Goal: Obtain resource: Download file/media

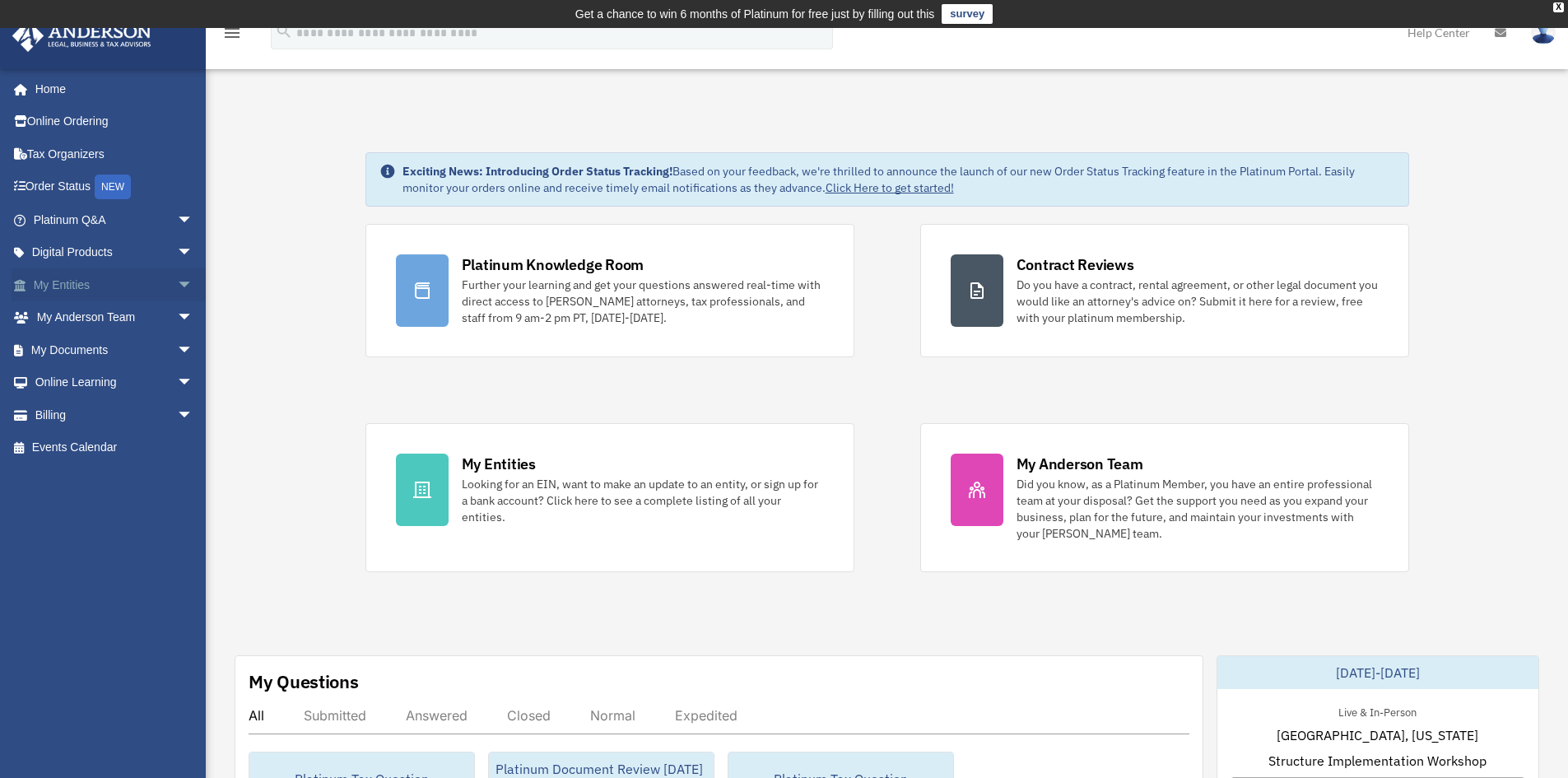
click at [177, 281] on span "arrow_drop_down" at bounding box center [193, 285] width 33 height 34
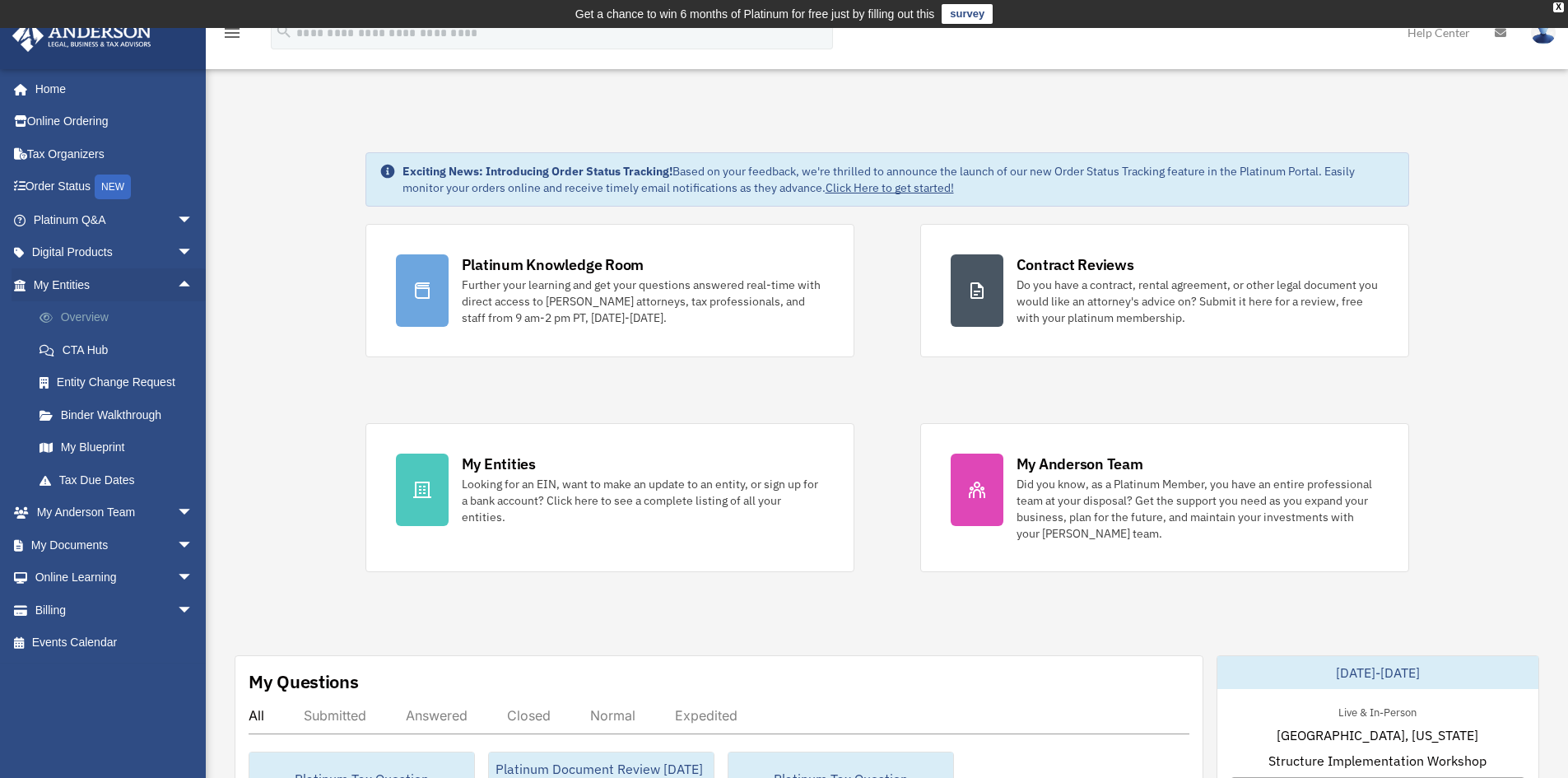
click at [93, 312] on link "Overview" at bounding box center [120, 318] width 195 height 33
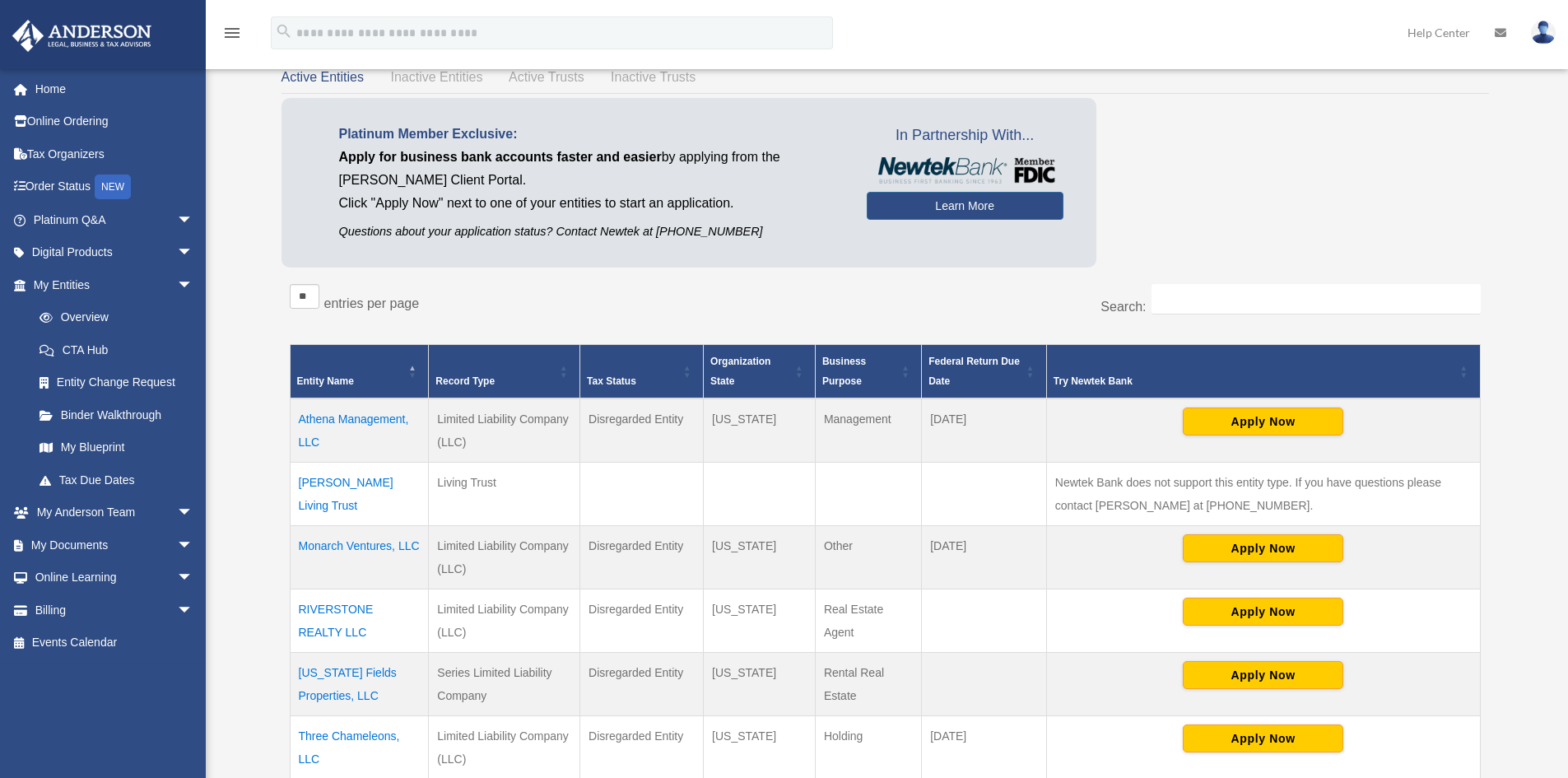
scroll to position [439, 0]
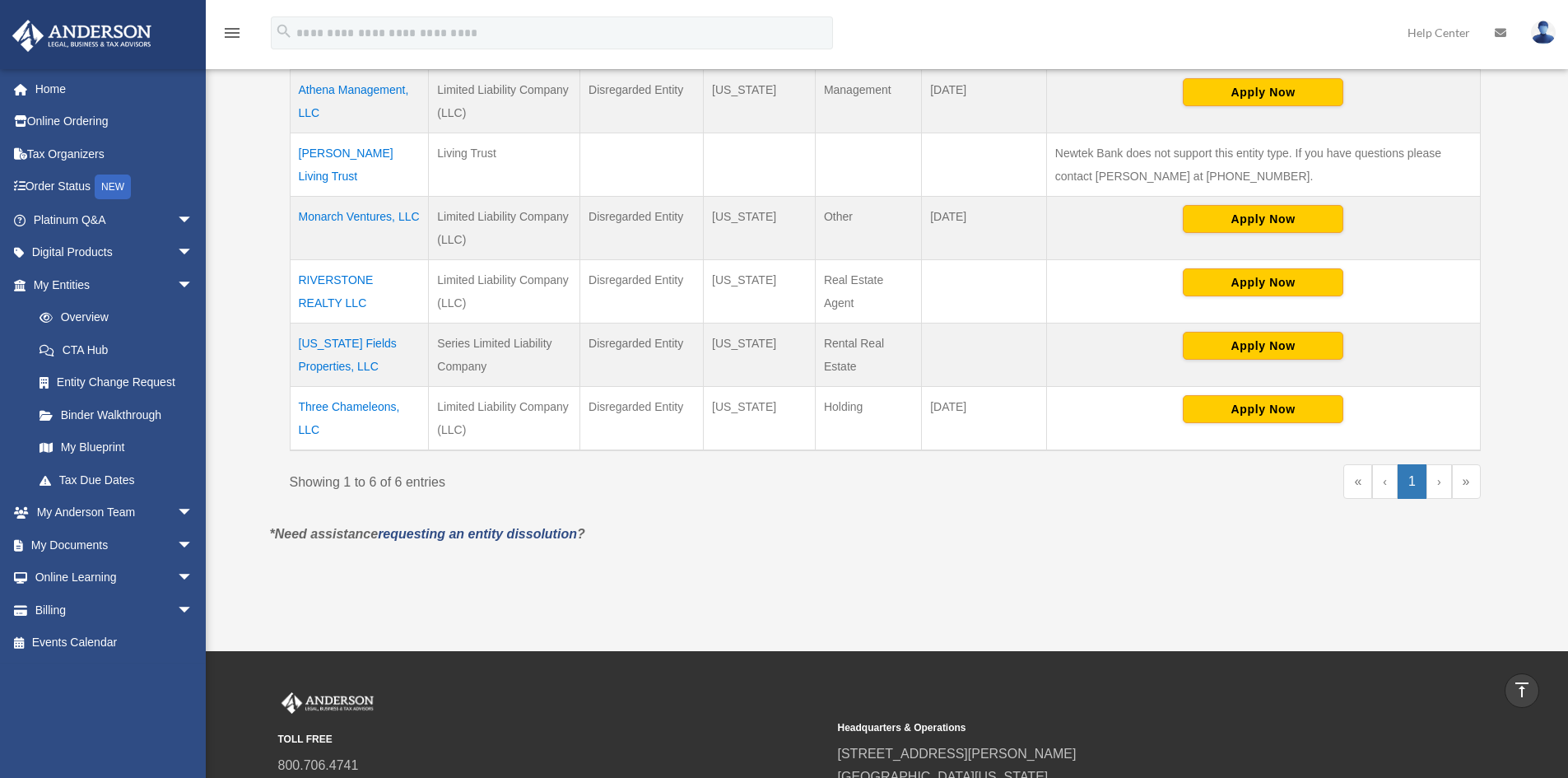
click at [333, 343] on td "[US_STATE] Fields Properties, LLC" at bounding box center [359, 355] width 139 height 63
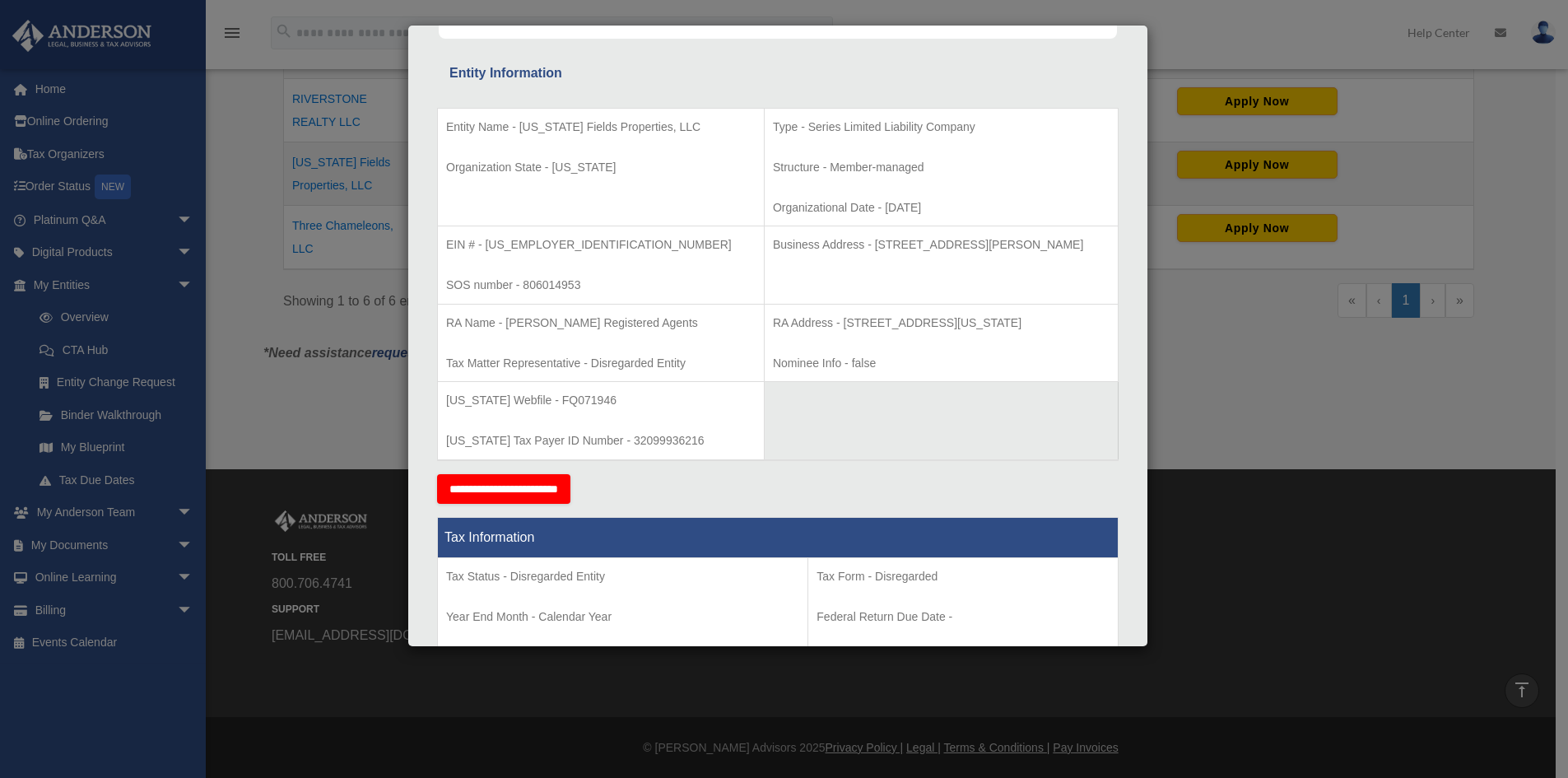
scroll to position [195, 0]
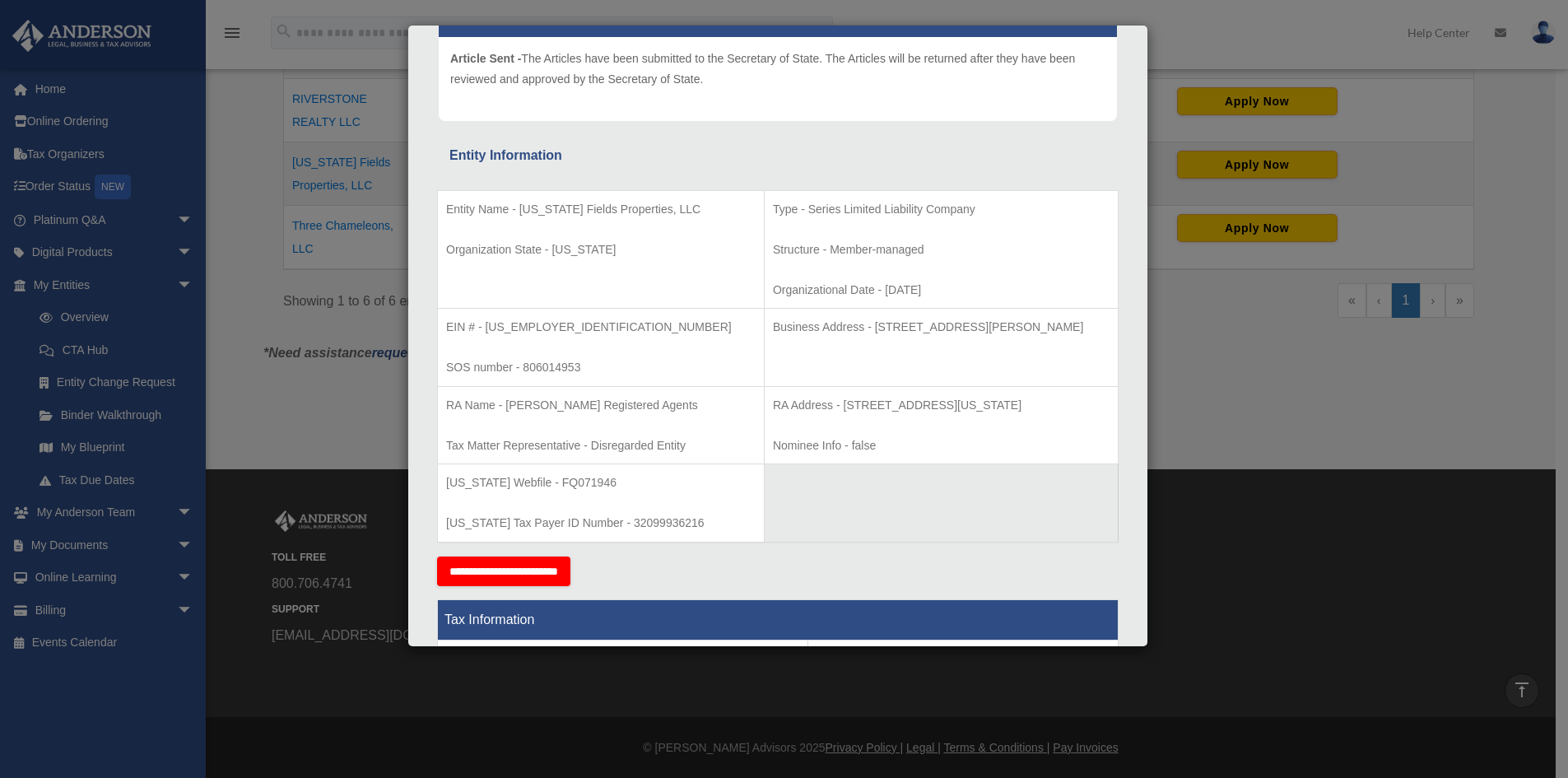
click at [1272, 590] on div "Details × Articles Sent Organizational Date" at bounding box center [784, 389] width 1568 height 778
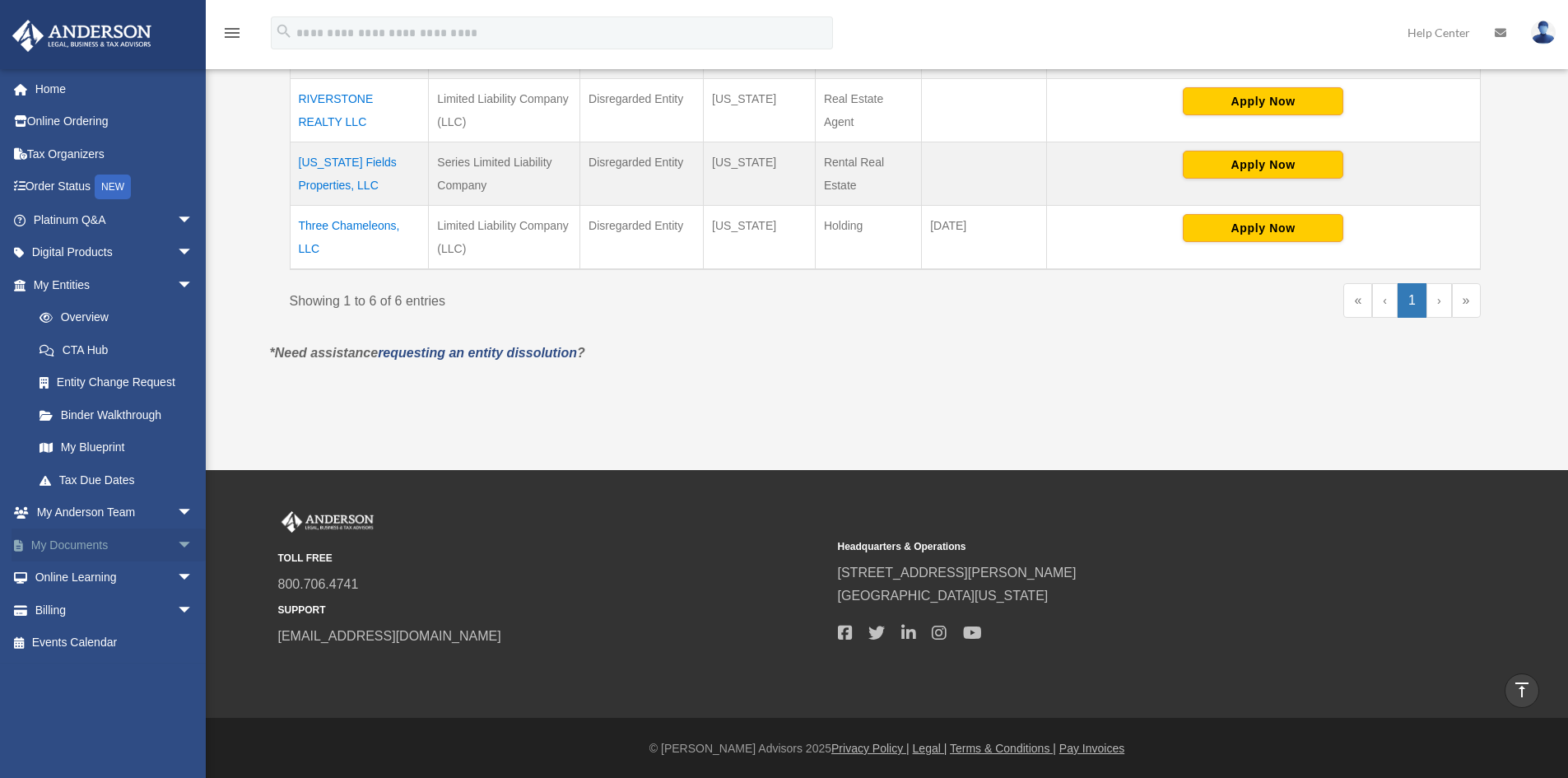
click at [79, 545] on link "My Documents arrow_drop_down" at bounding box center [114, 545] width 207 height 33
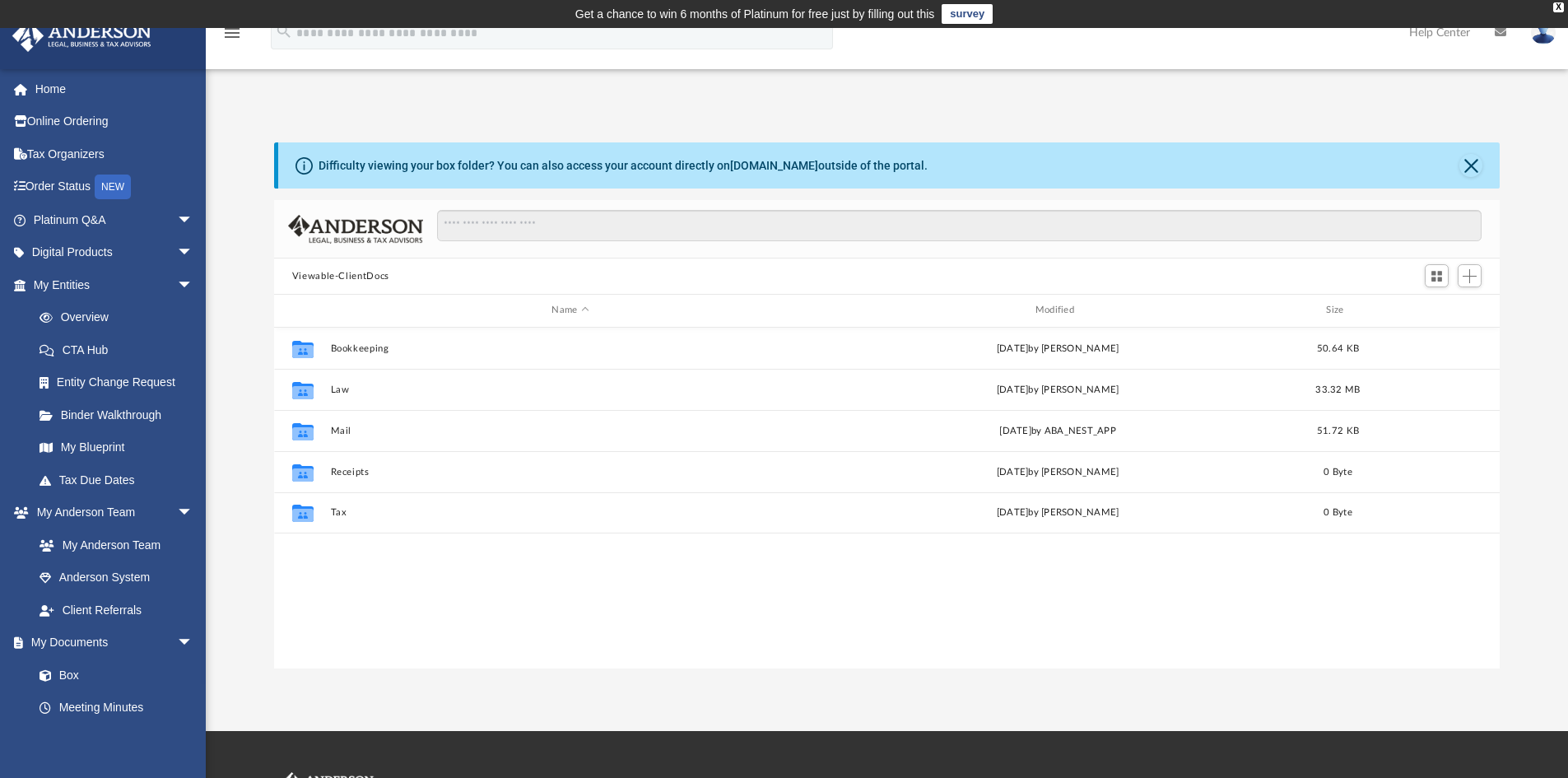
scroll to position [362, 1213]
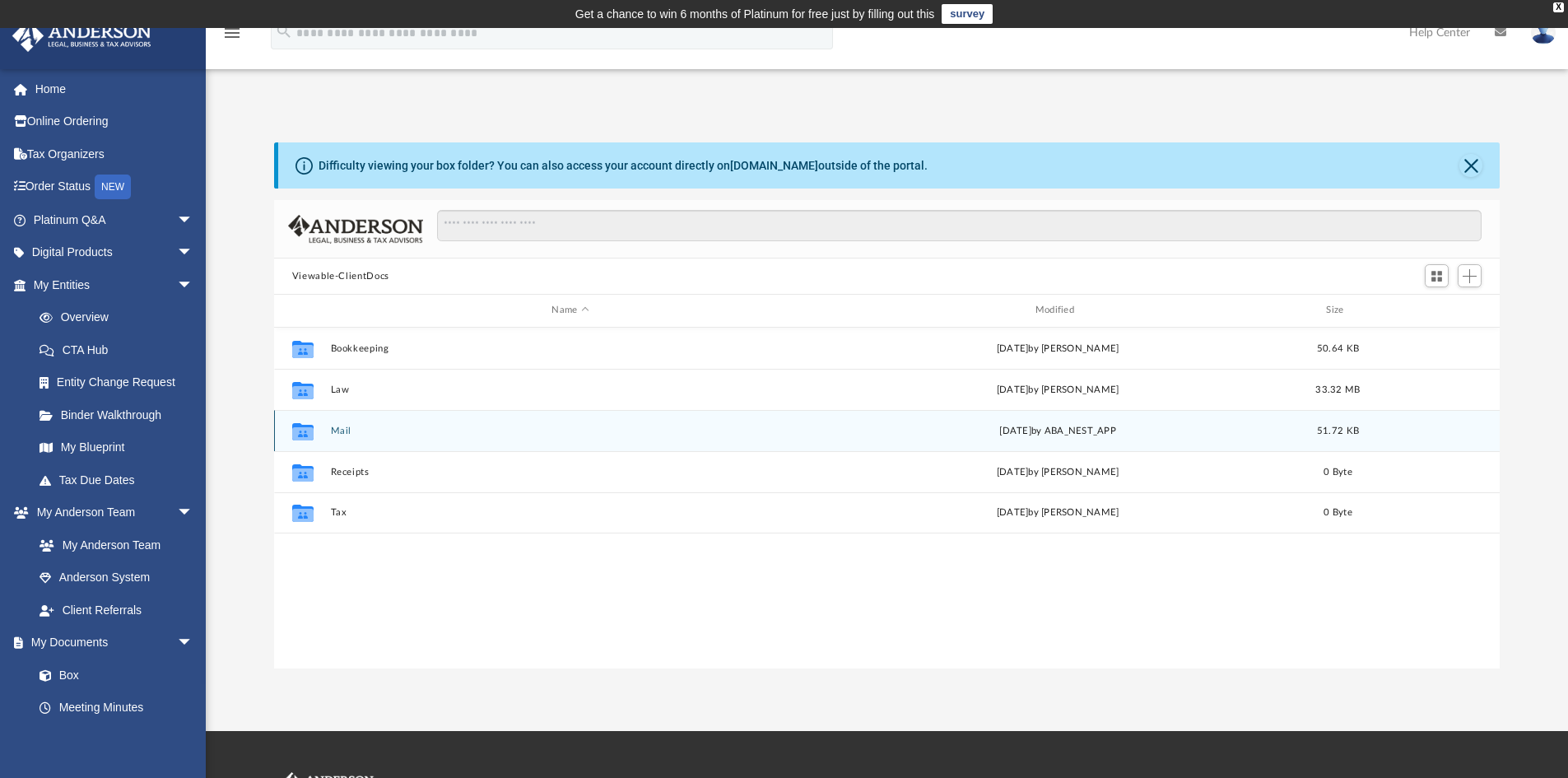
click at [342, 427] on button "Mail" at bounding box center [569, 431] width 479 height 10
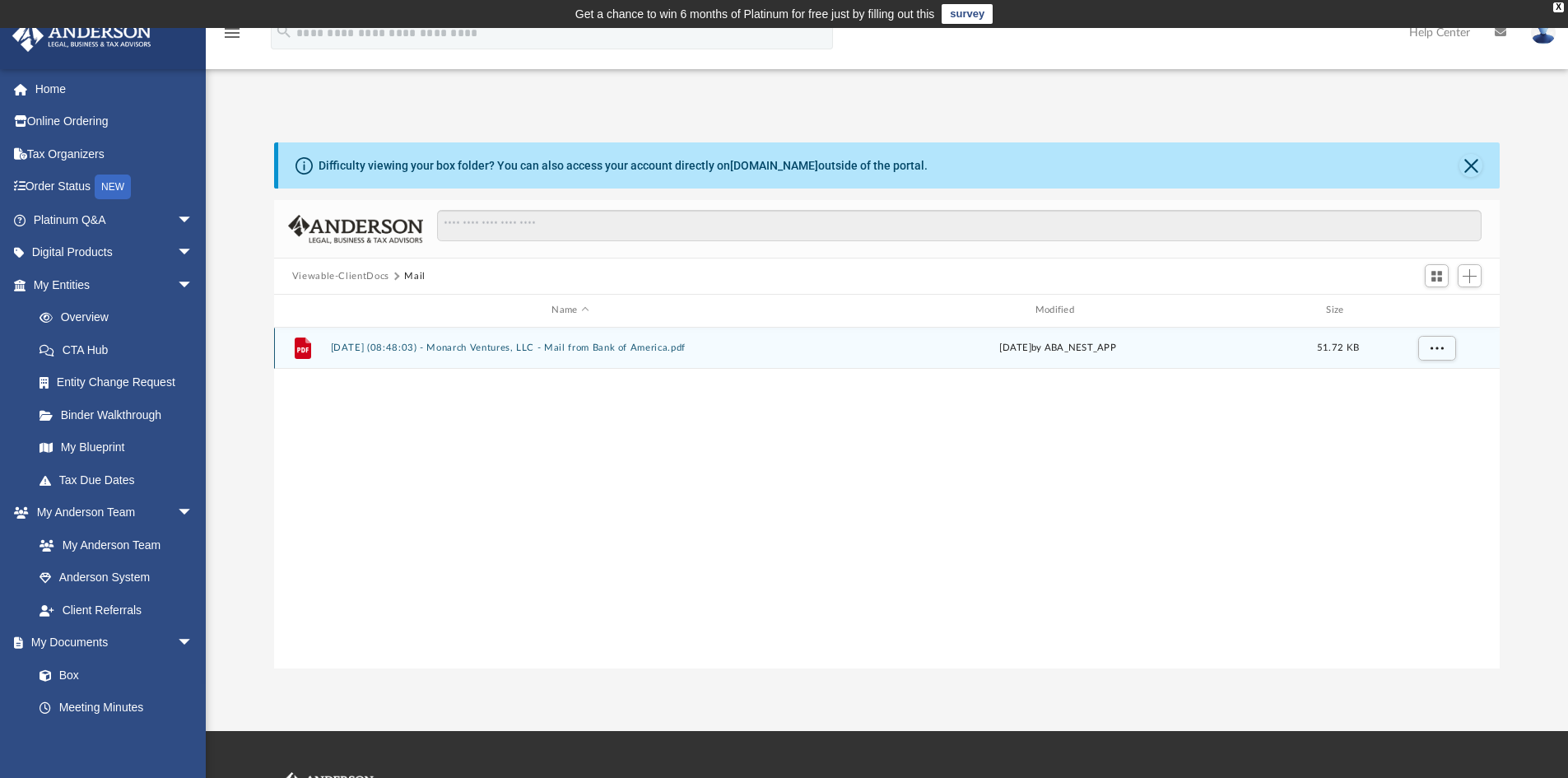
click at [448, 350] on button "2025.07.21 (08:48:03) - Monarch Ventures, LLC - Mail from Bank of America.pdf" at bounding box center [569, 348] width 479 height 10
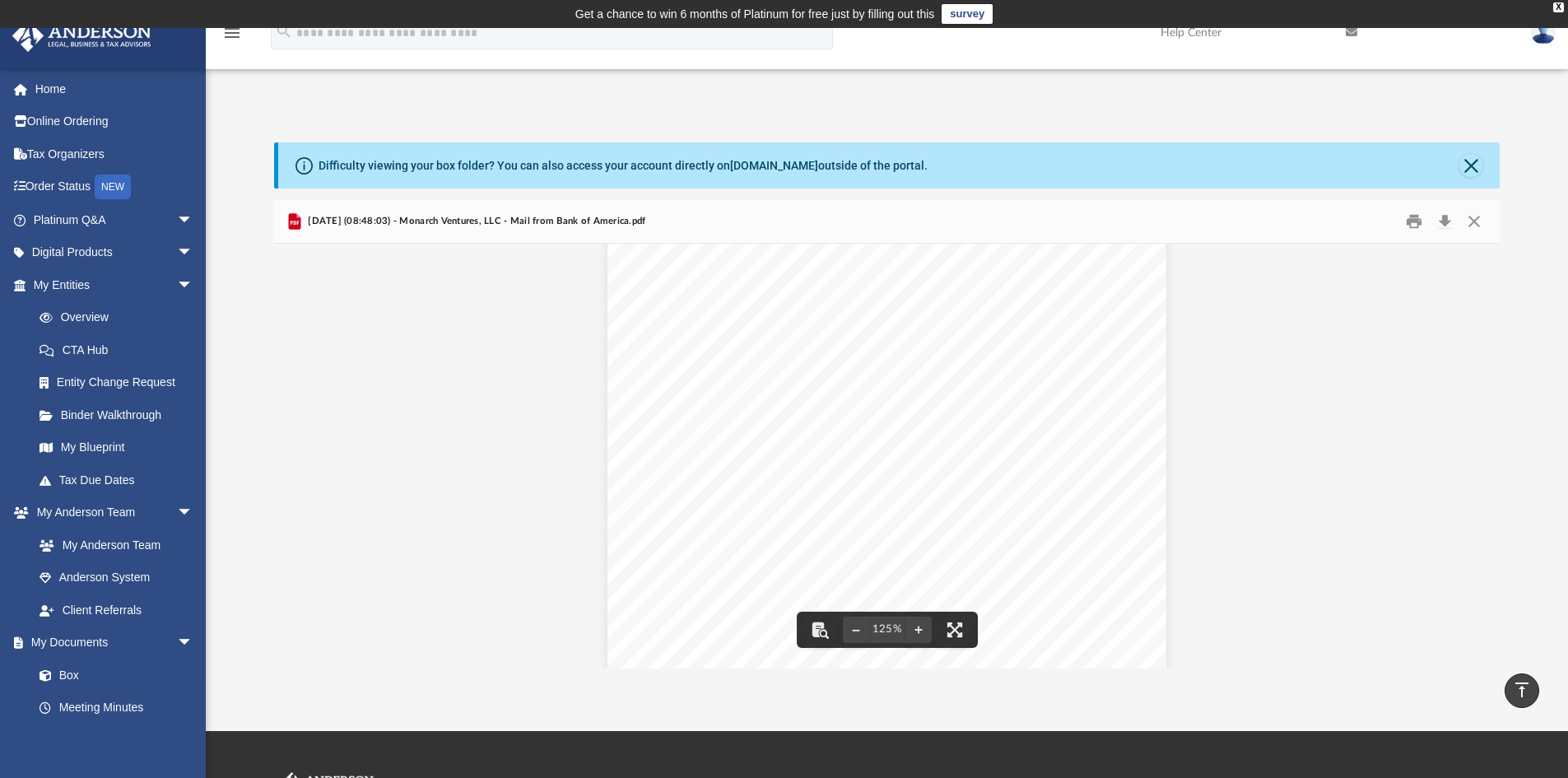
scroll to position [0, 0]
click at [1479, 215] on button "Close" at bounding box center [1474, 222] width 29 height 25
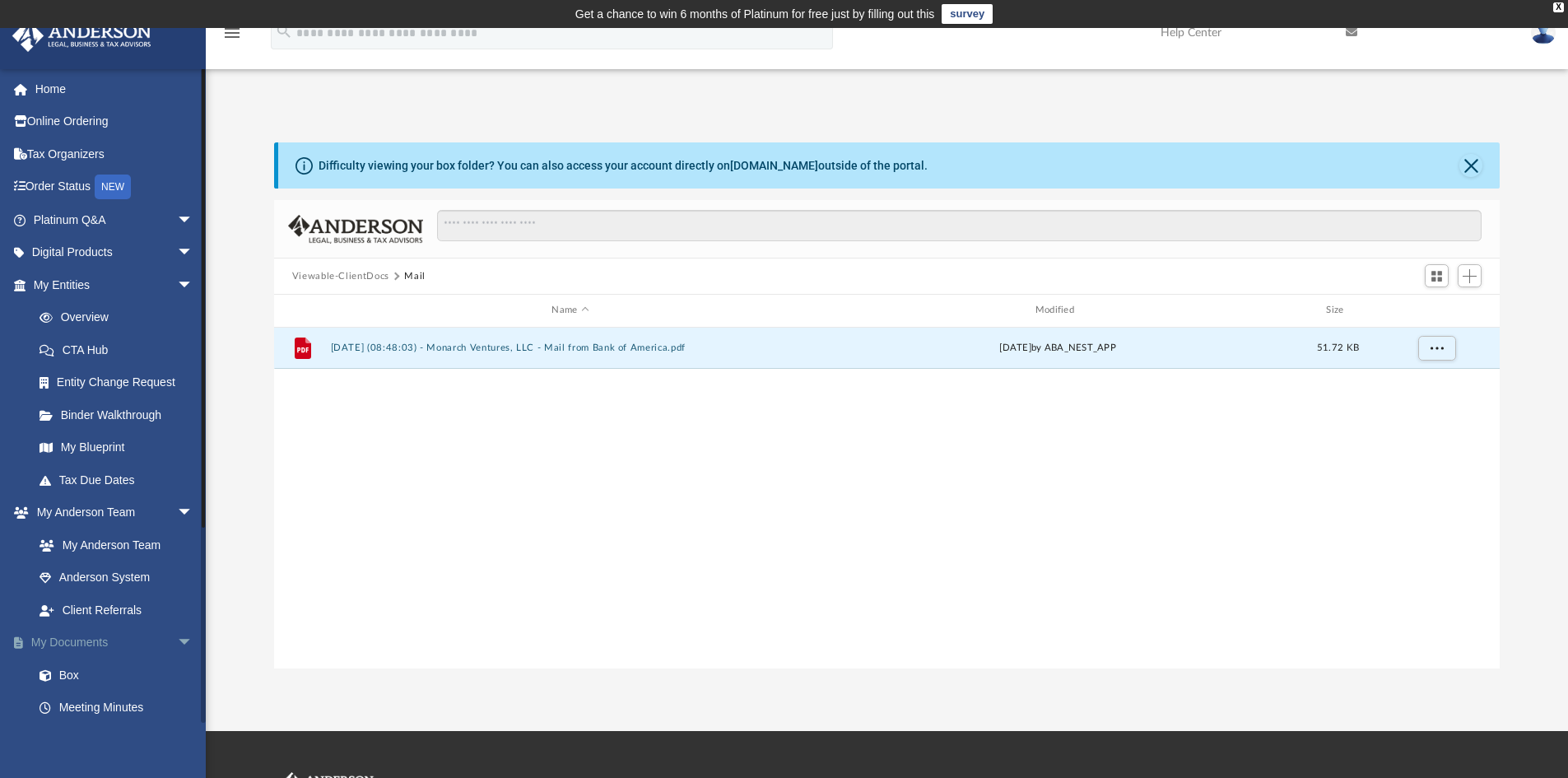
click at [114, 642] on link "My Documents arrow_drop_down" at bounding box center [114, 643] width 207 height 33
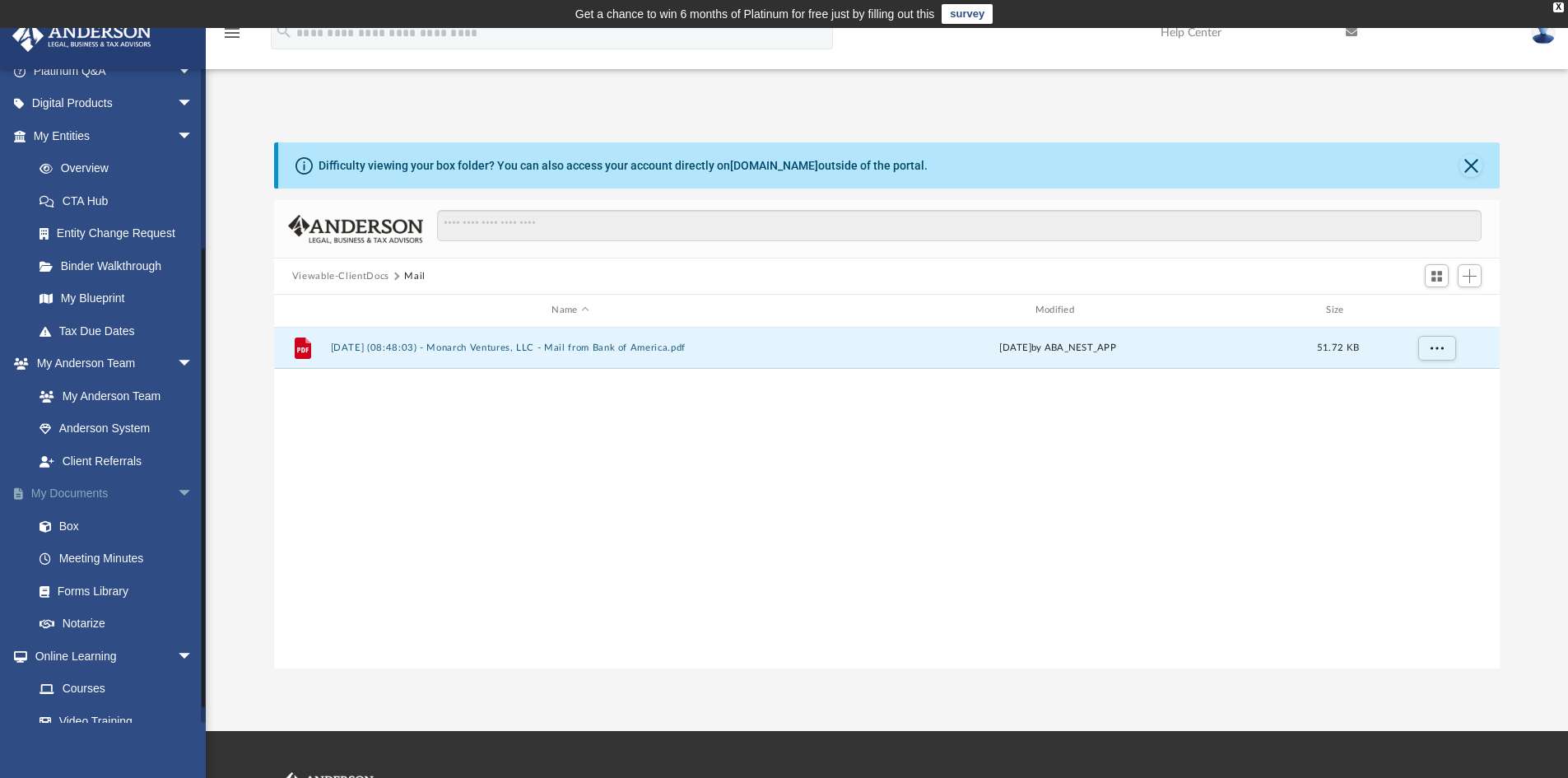
scroll to position [247, 0]
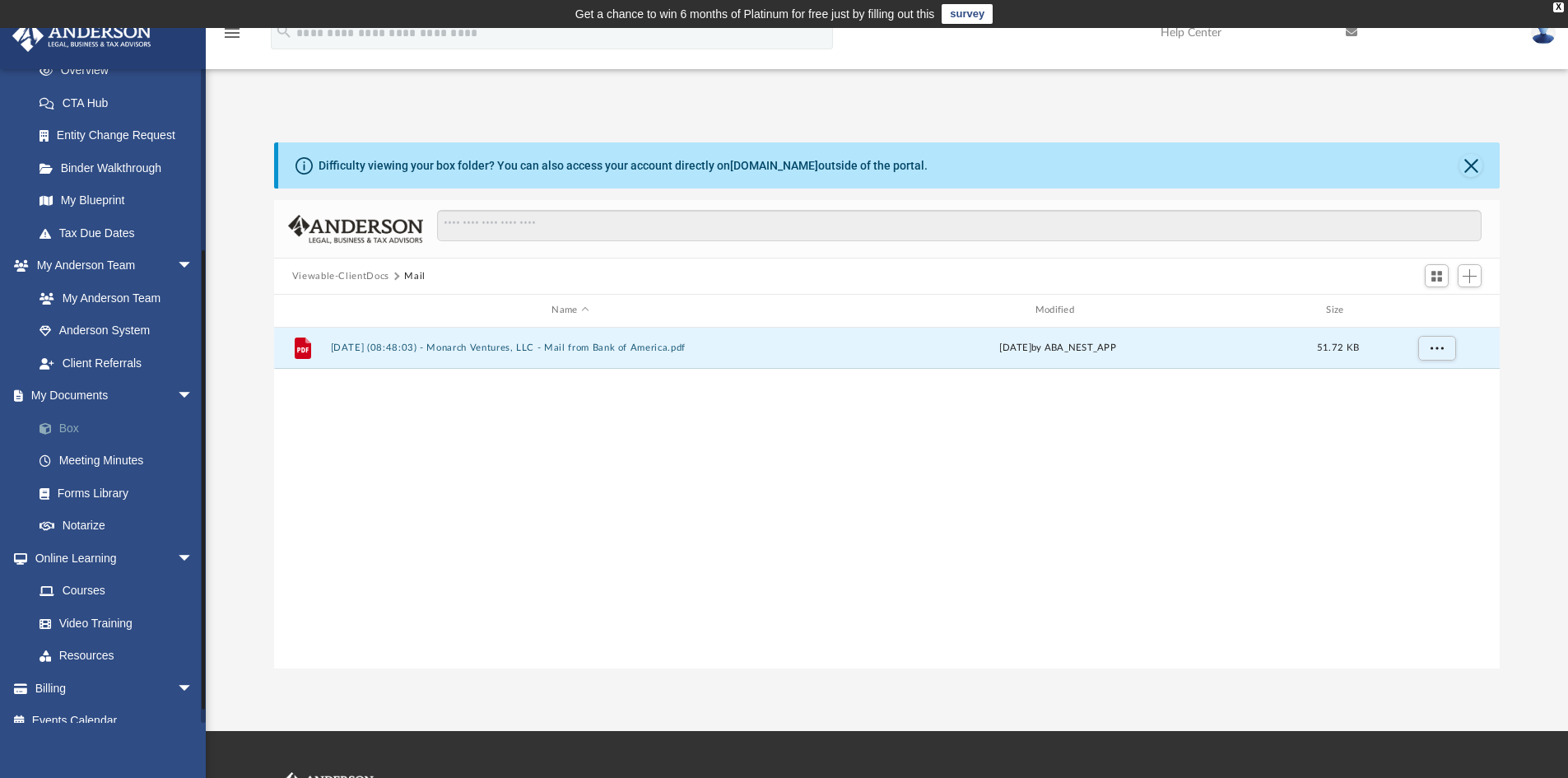
click at [63, 427] on link "Box" at bounding box center [120, 428] width 195 height 33
click at [61, 425] on link "Box" at bounding box center [120, 428] width 195 height 33
click at [177, 395] on span "arrow_drop_down" at bounding box center [193, 395] width 33 height 34
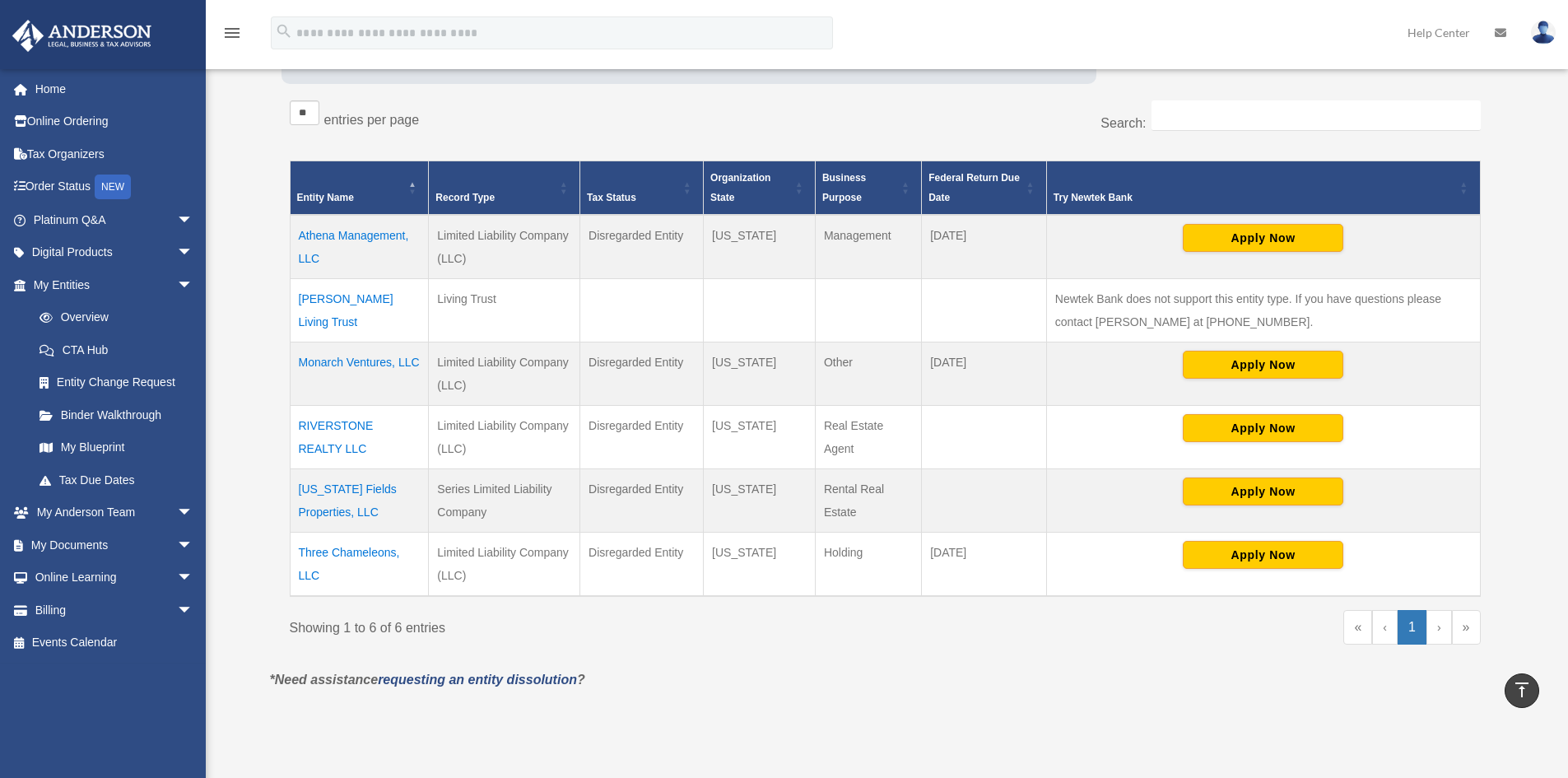
scroll to position [292, 0]
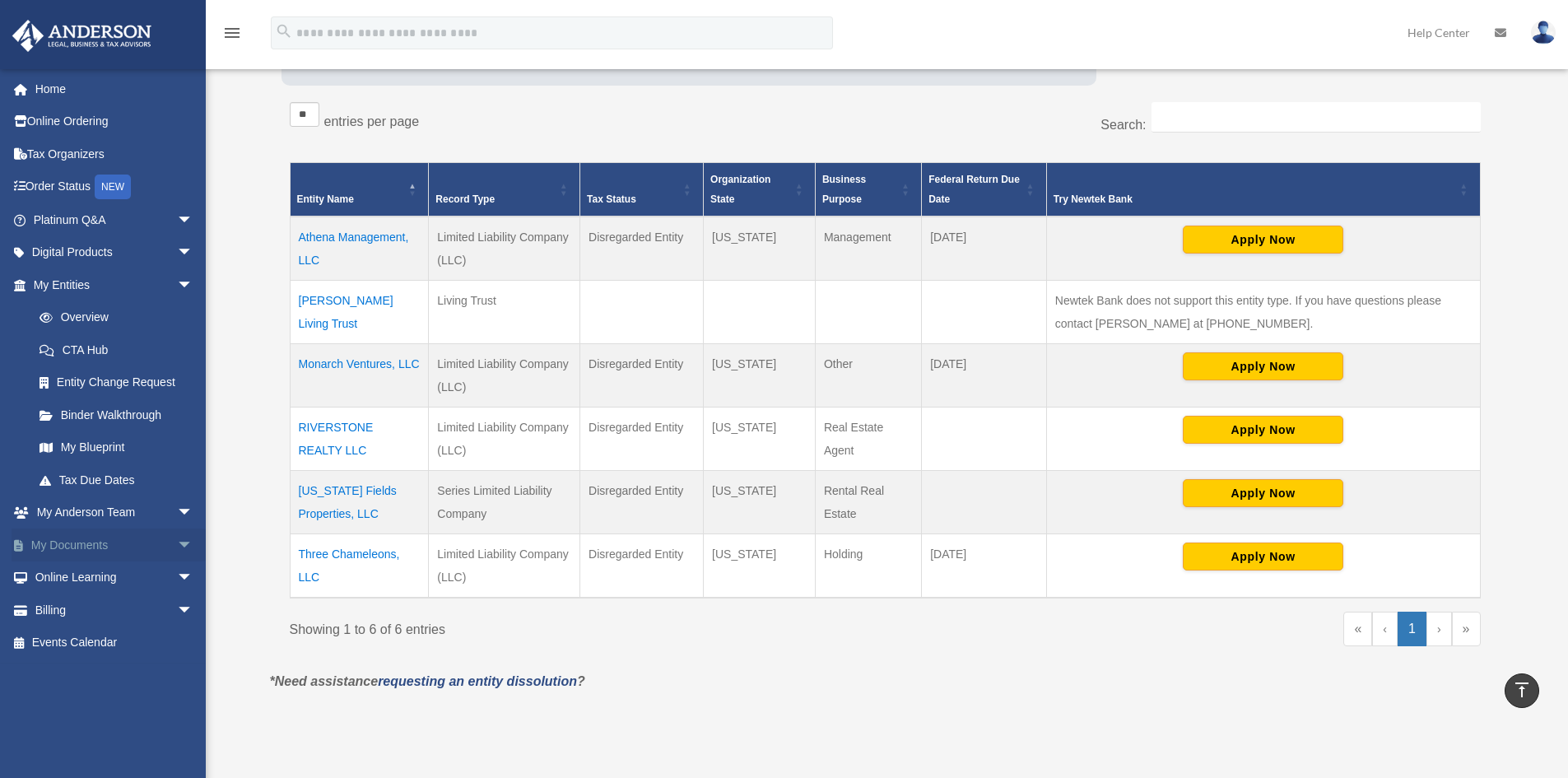
click at [95, 535] on link "My Documents arrow_drop_down" at bounding box center [114, 545] width 207 height 33
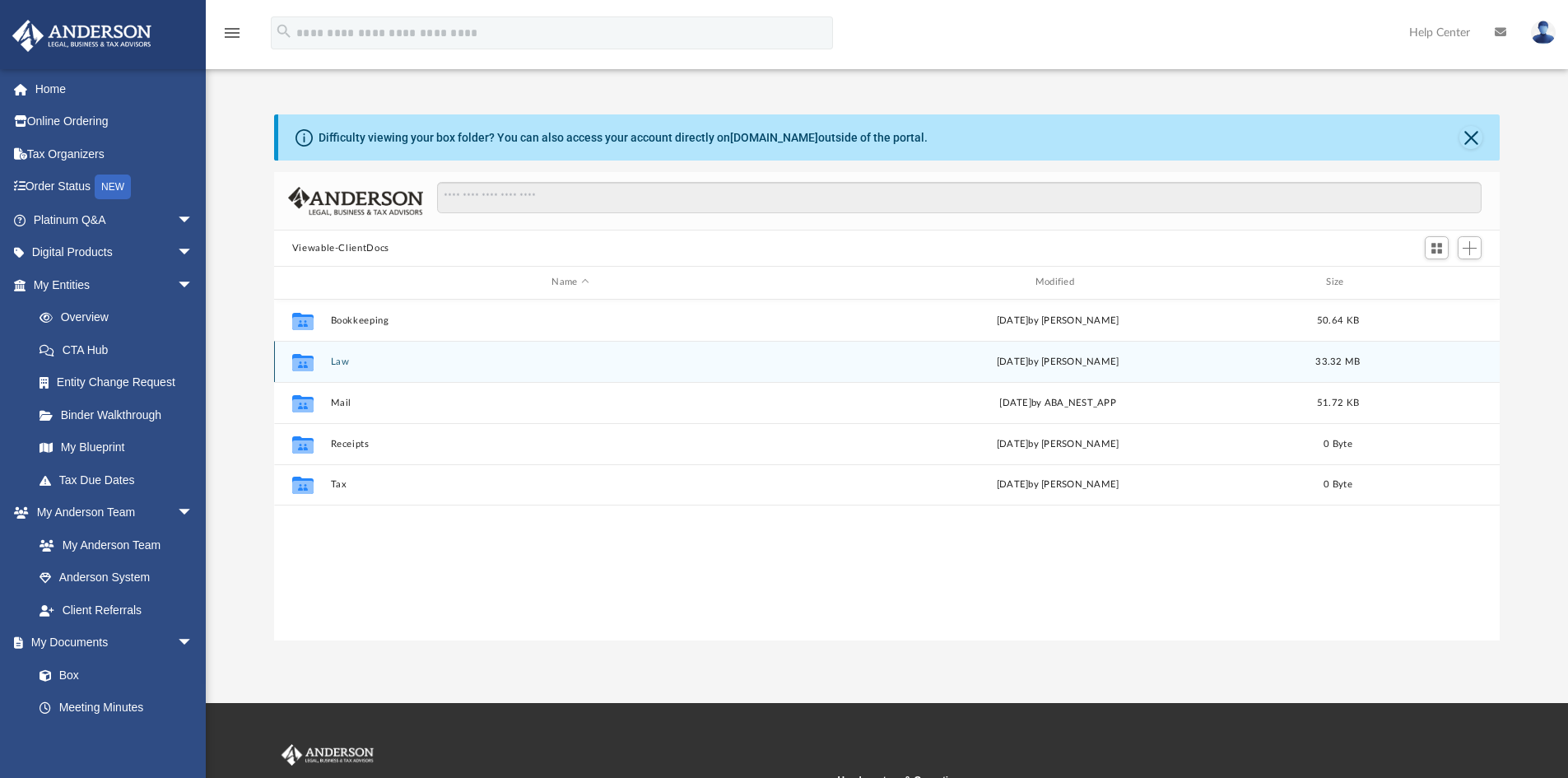
scroll to position [362, 1213]
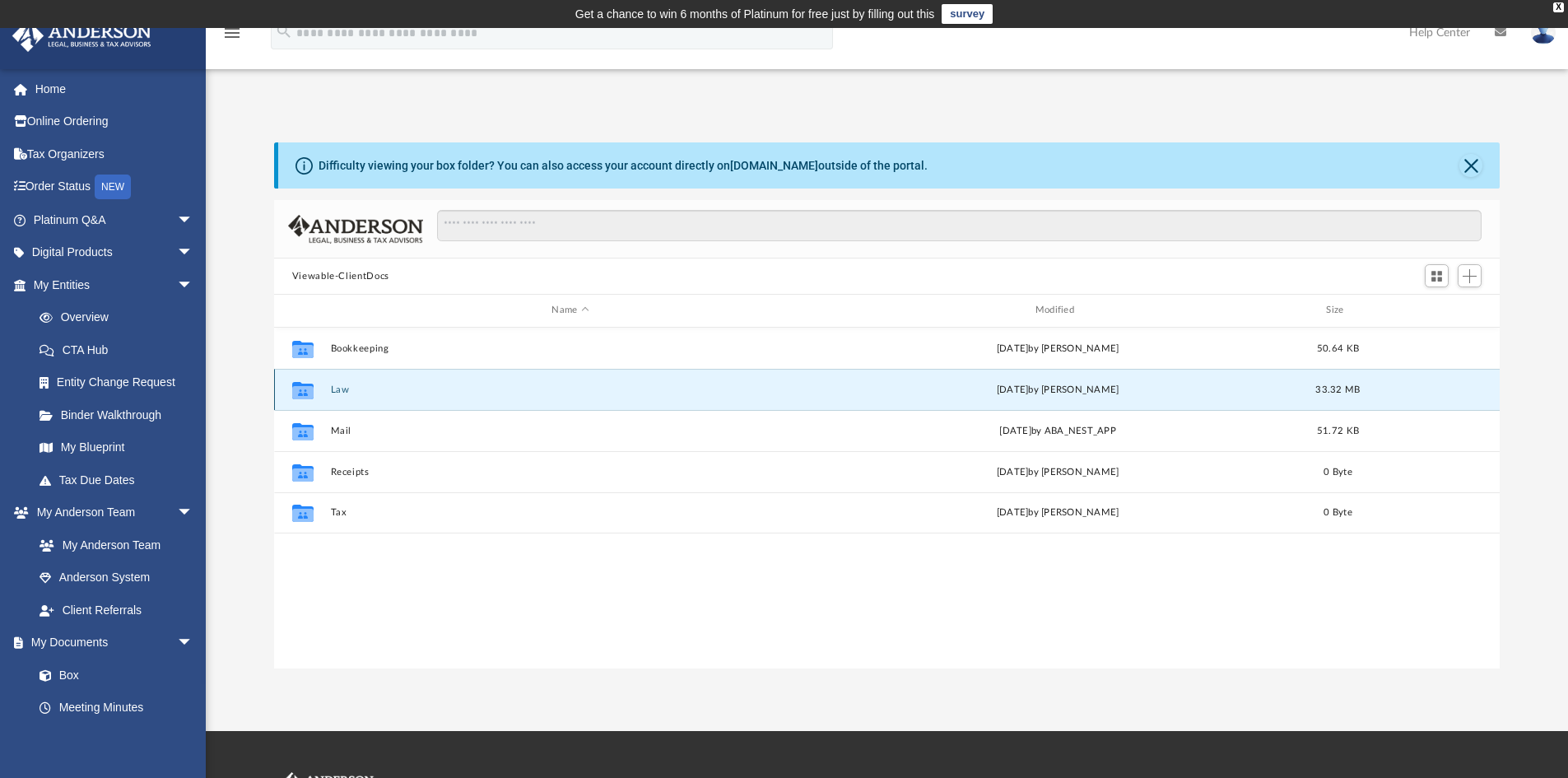
click at [341, 391] on button "Law" at bounding box center [569, 389] width 479 height 10
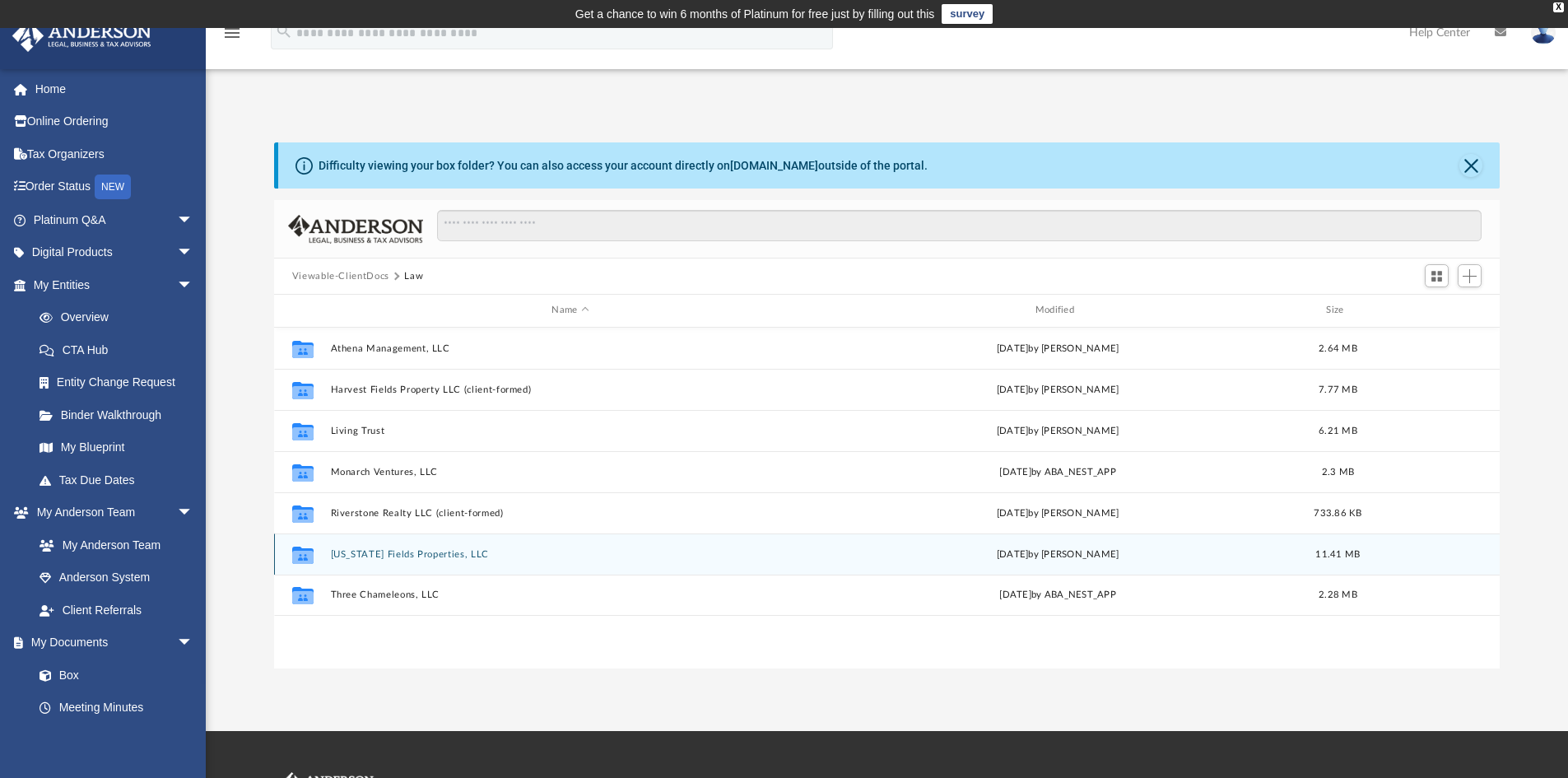
click at [401, 554] on button "[US_STATE] Fields Properties, LLC" at bounding box center [569, 554] width 479 height 10
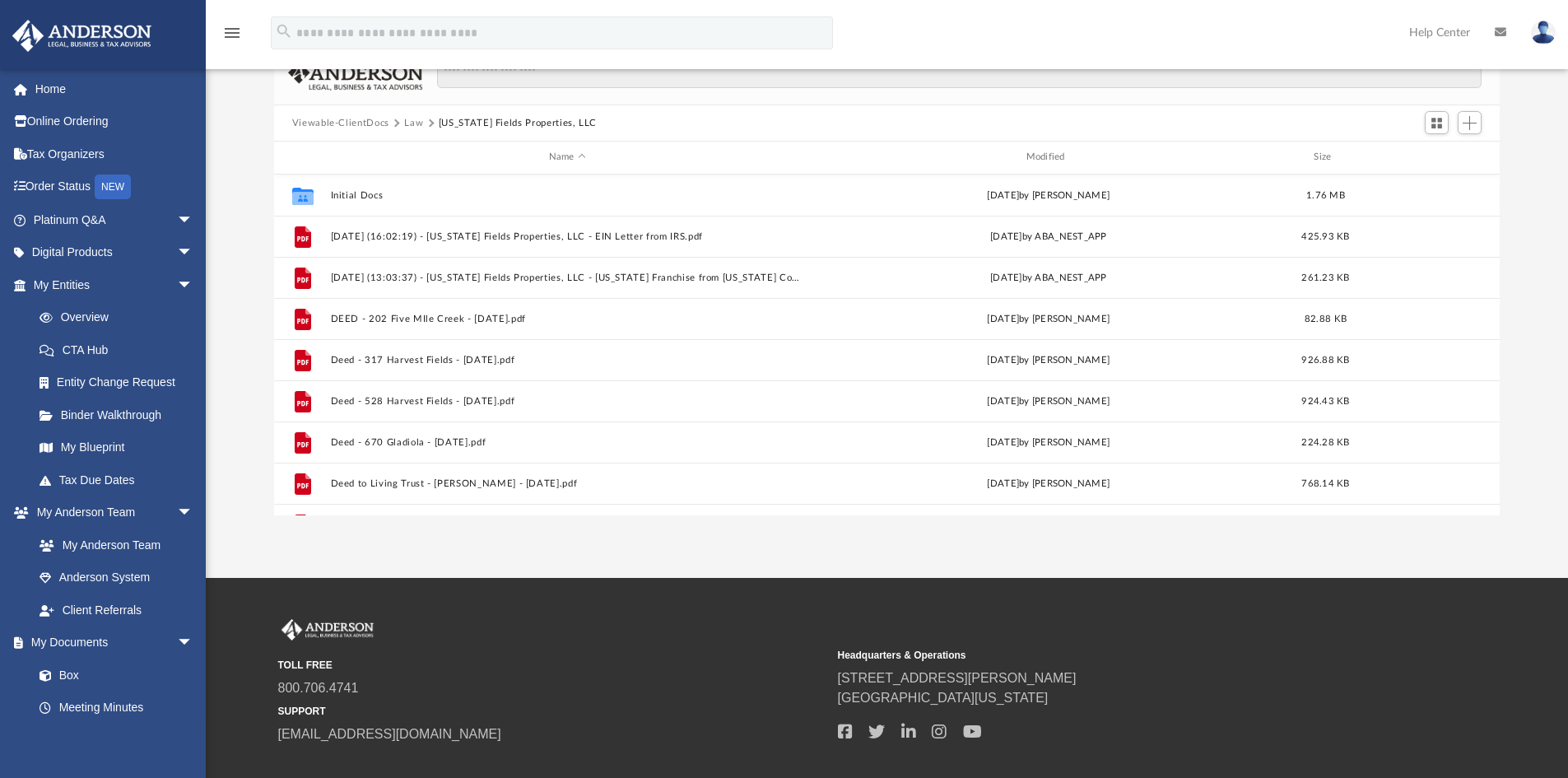
scroll to position [149, 0]
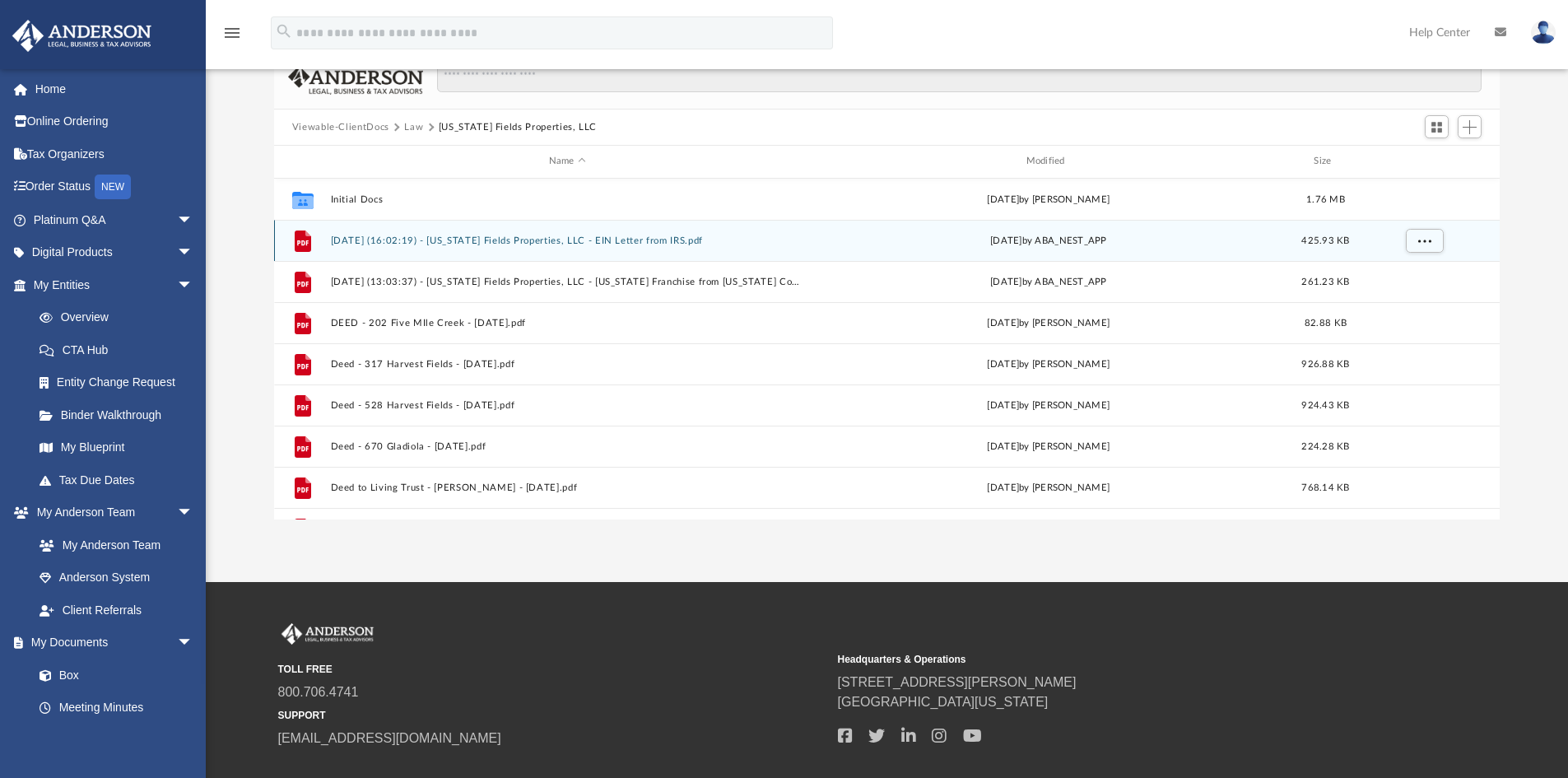
click at [506, 236] on button "[DATE] (16:02:19) - [US_STATE] Fields Properties, LLC - EIN Letter from IRS.pdf" at bounding box center [567, 241] width 474 height 10
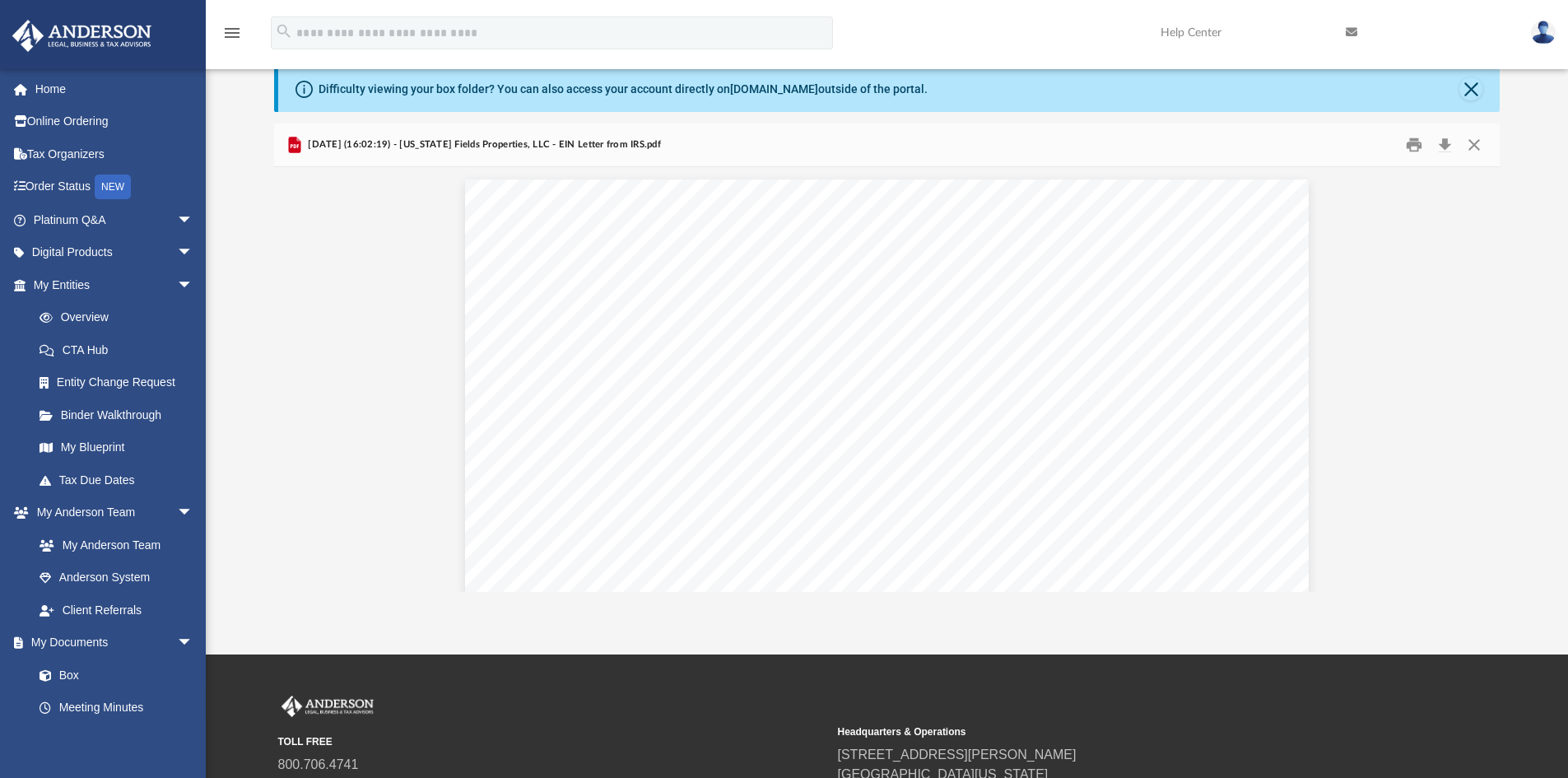
scroll to position [75, 0]
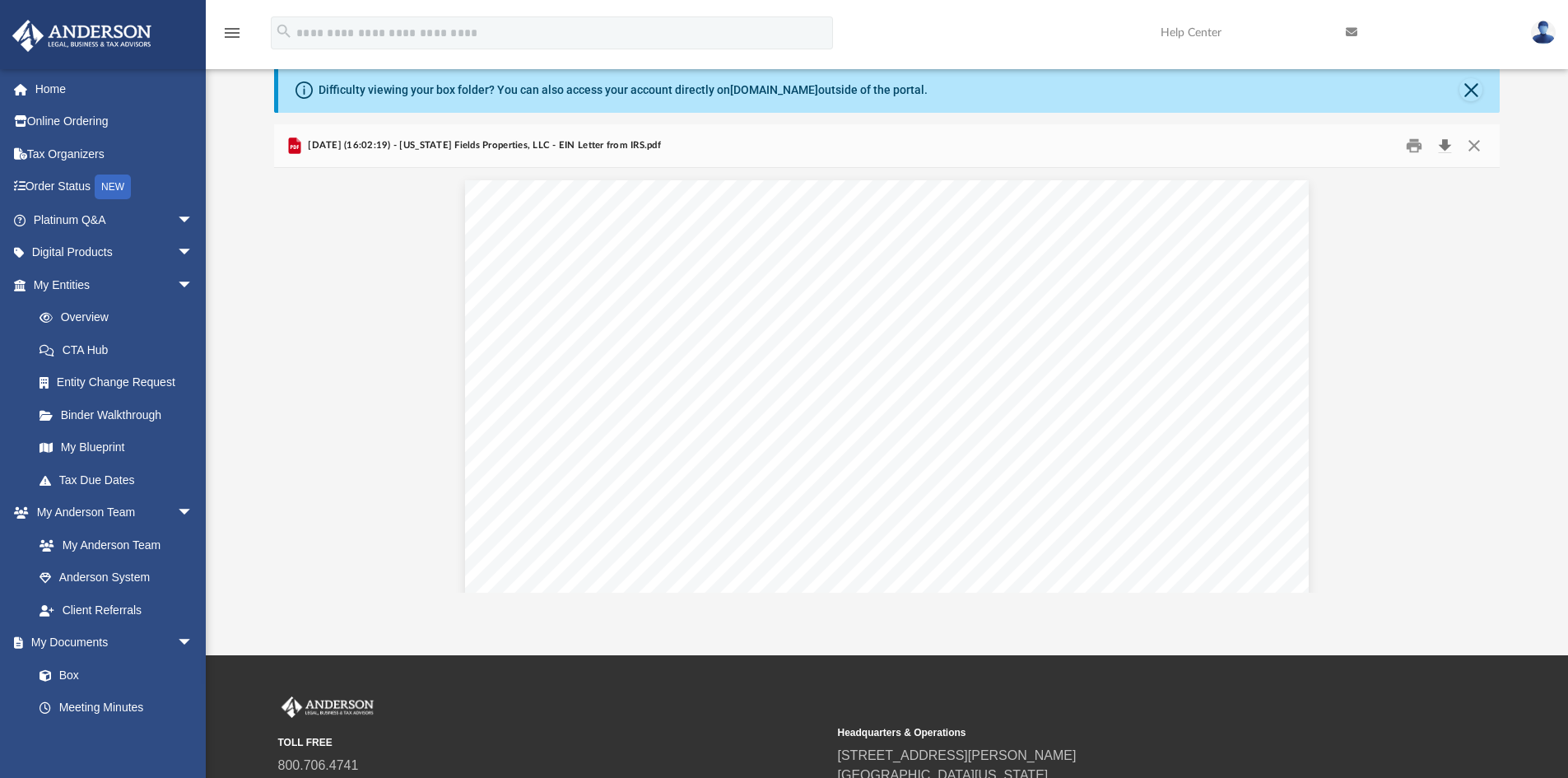
click at [1443, 143] on button "Download" at bounding box center [1444, 145] width 29 height 25
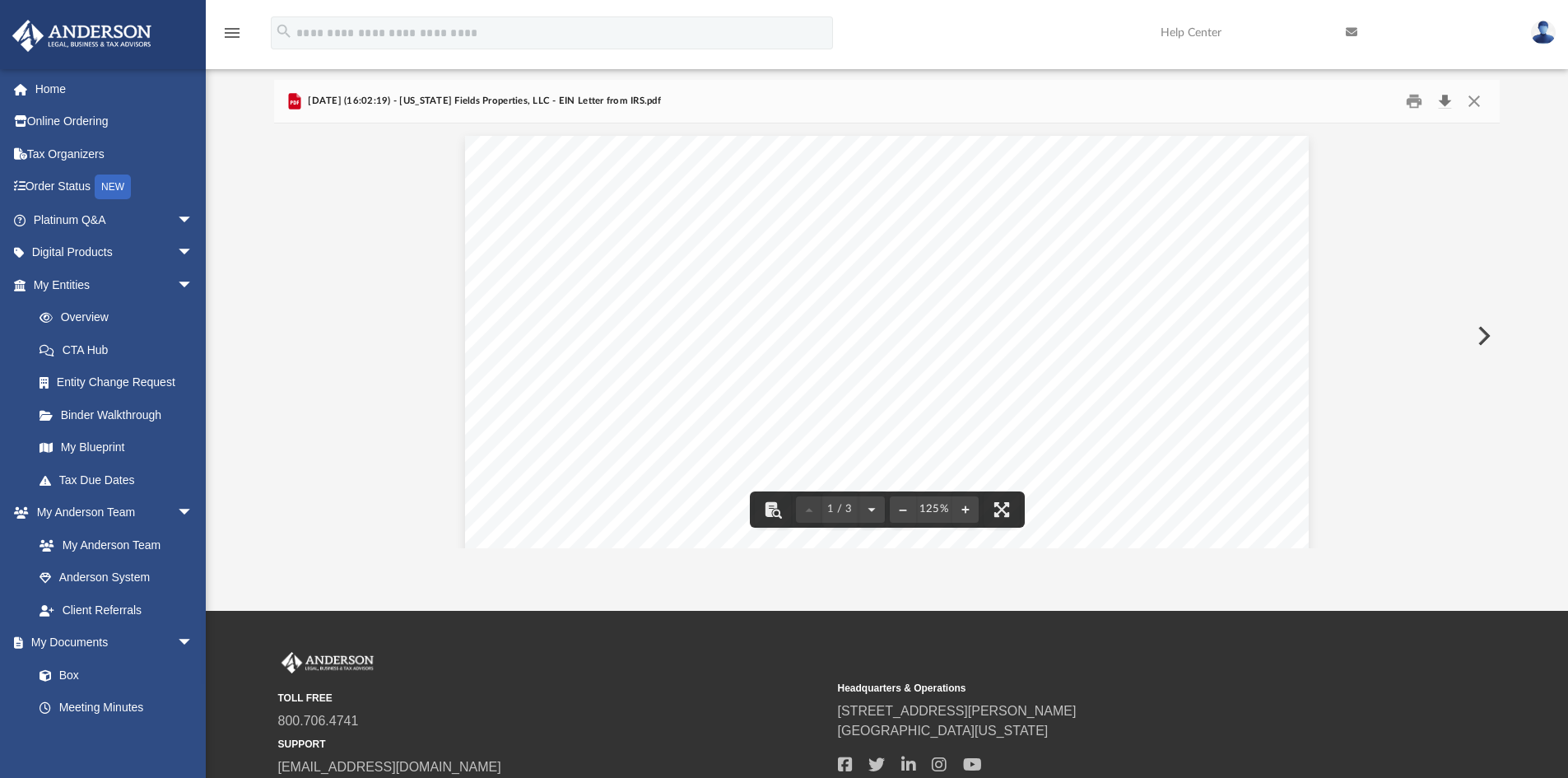
scroll to position [0, 0]
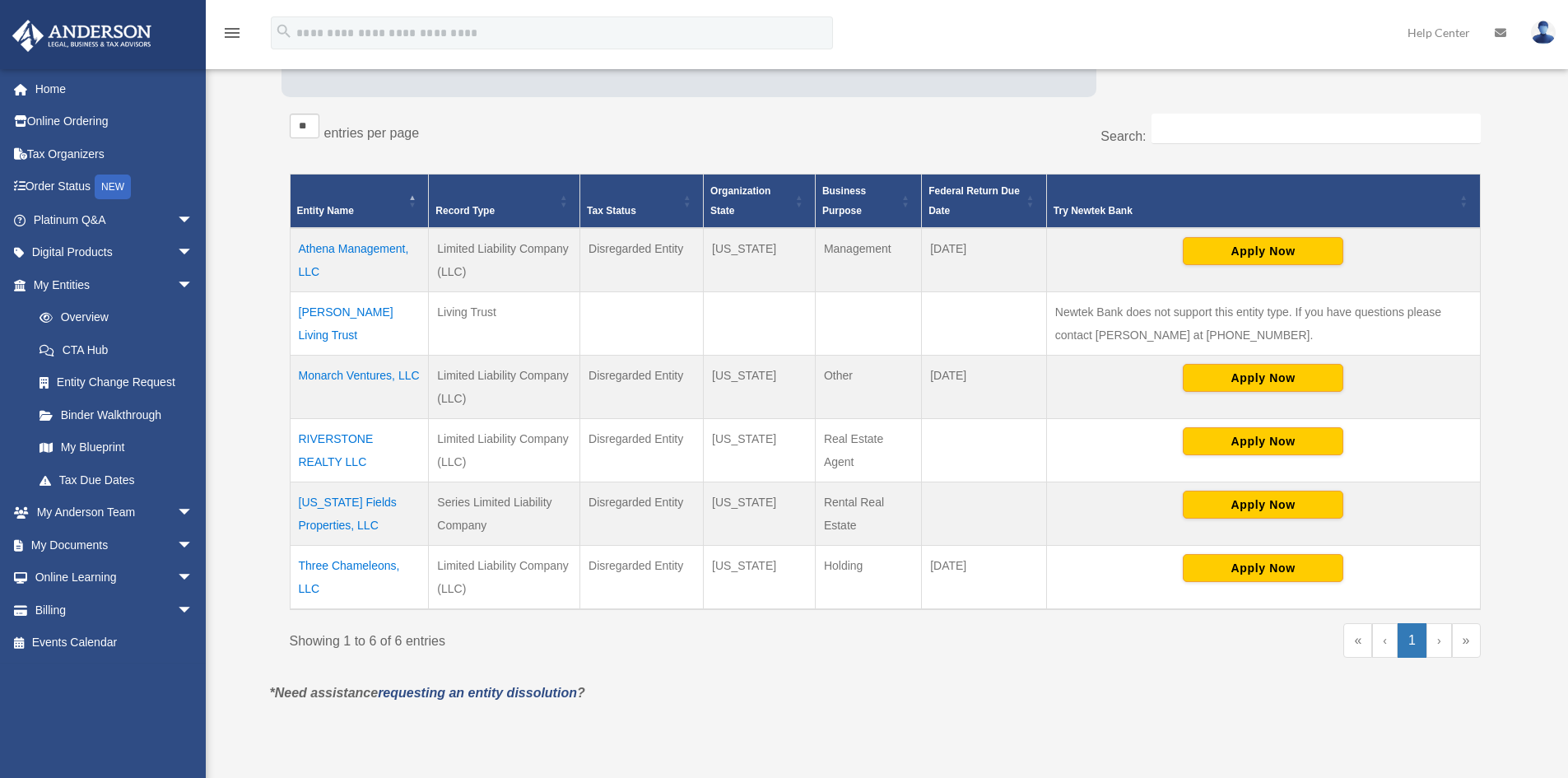
scroll to position [287, 0]
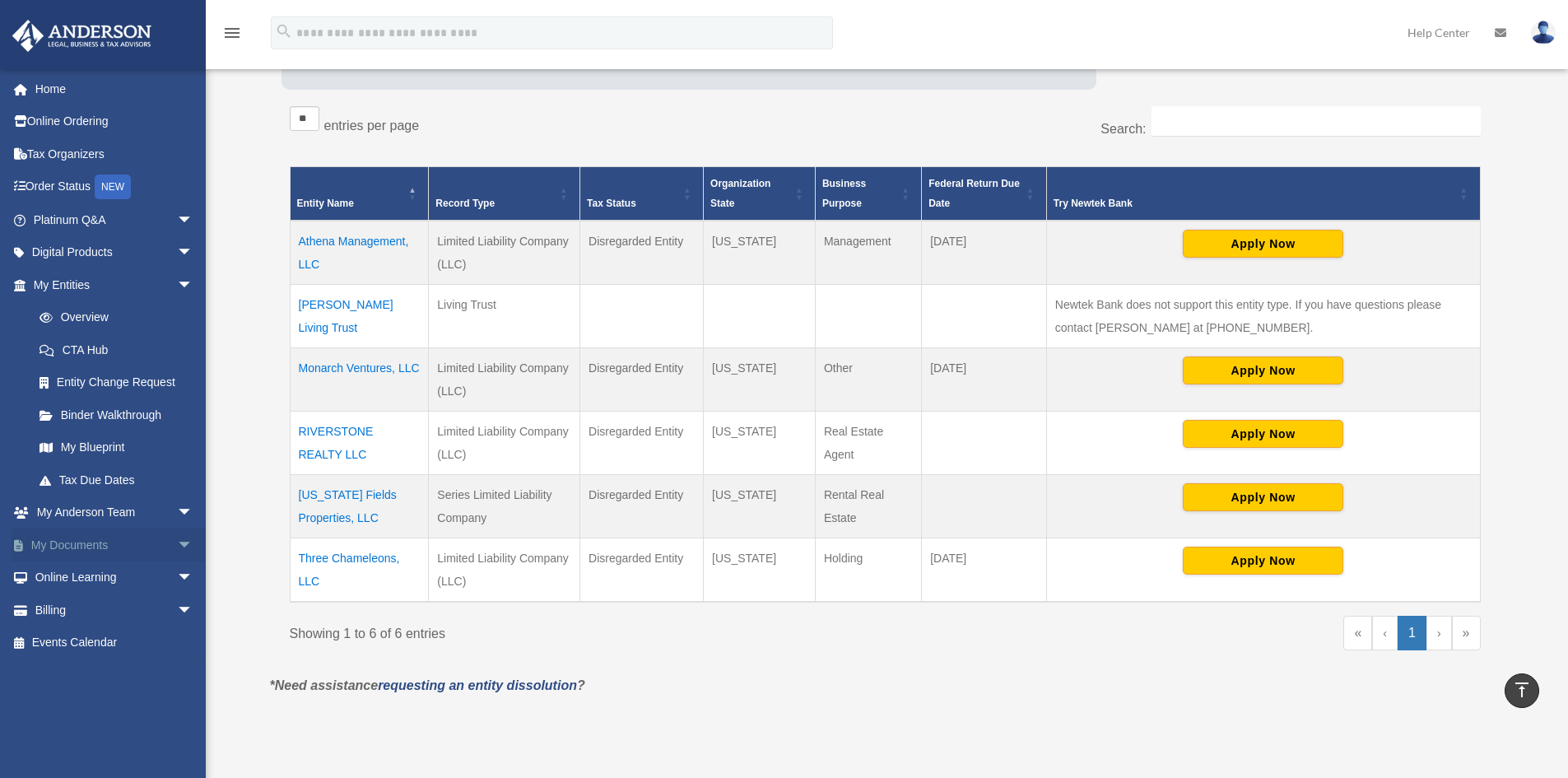
click at [66, 547] on link "My Documents arrow_drop_down" at bounding box center [114, 545] width 207 height 33
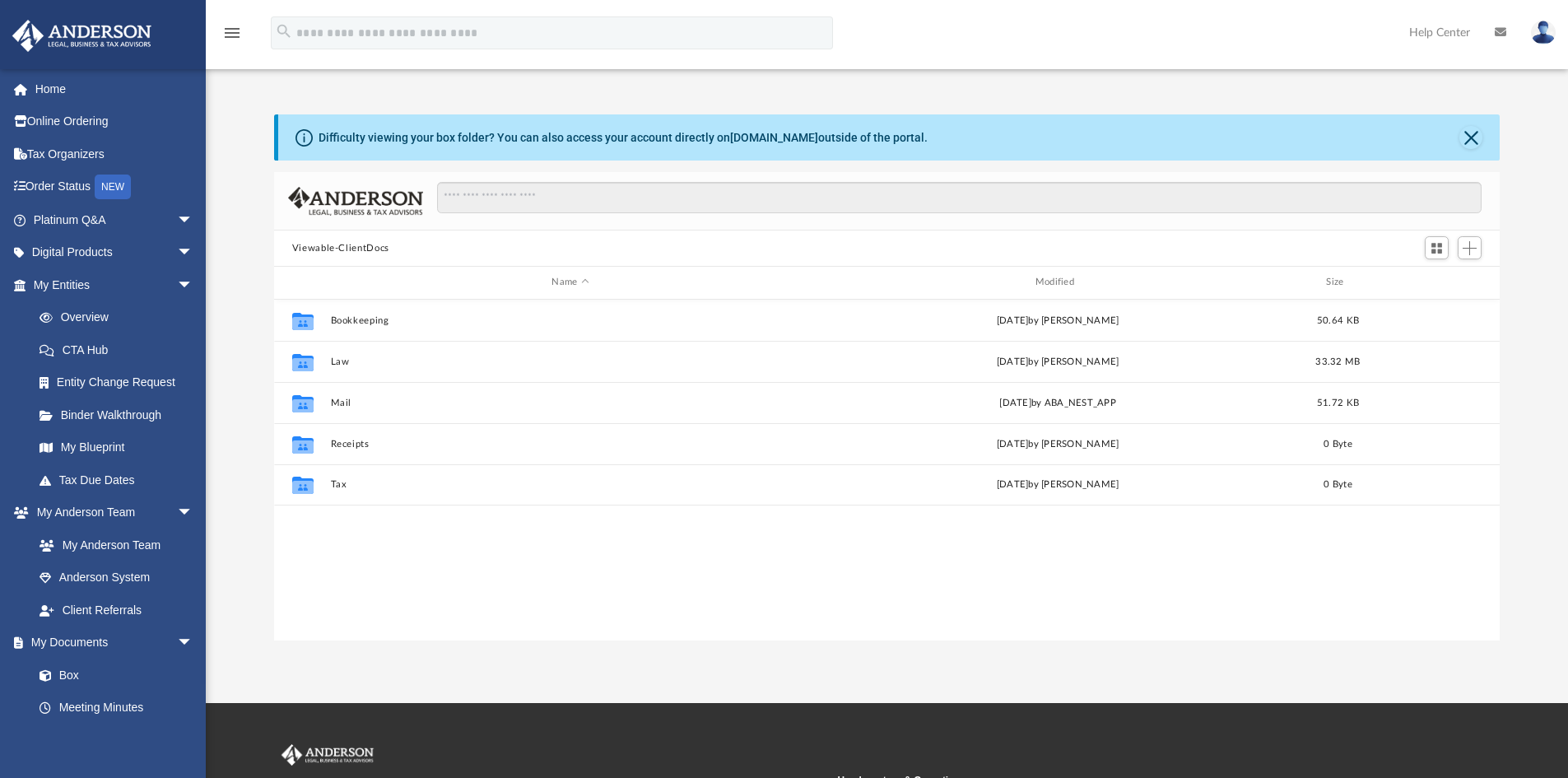
scroll to position [362, 1213]
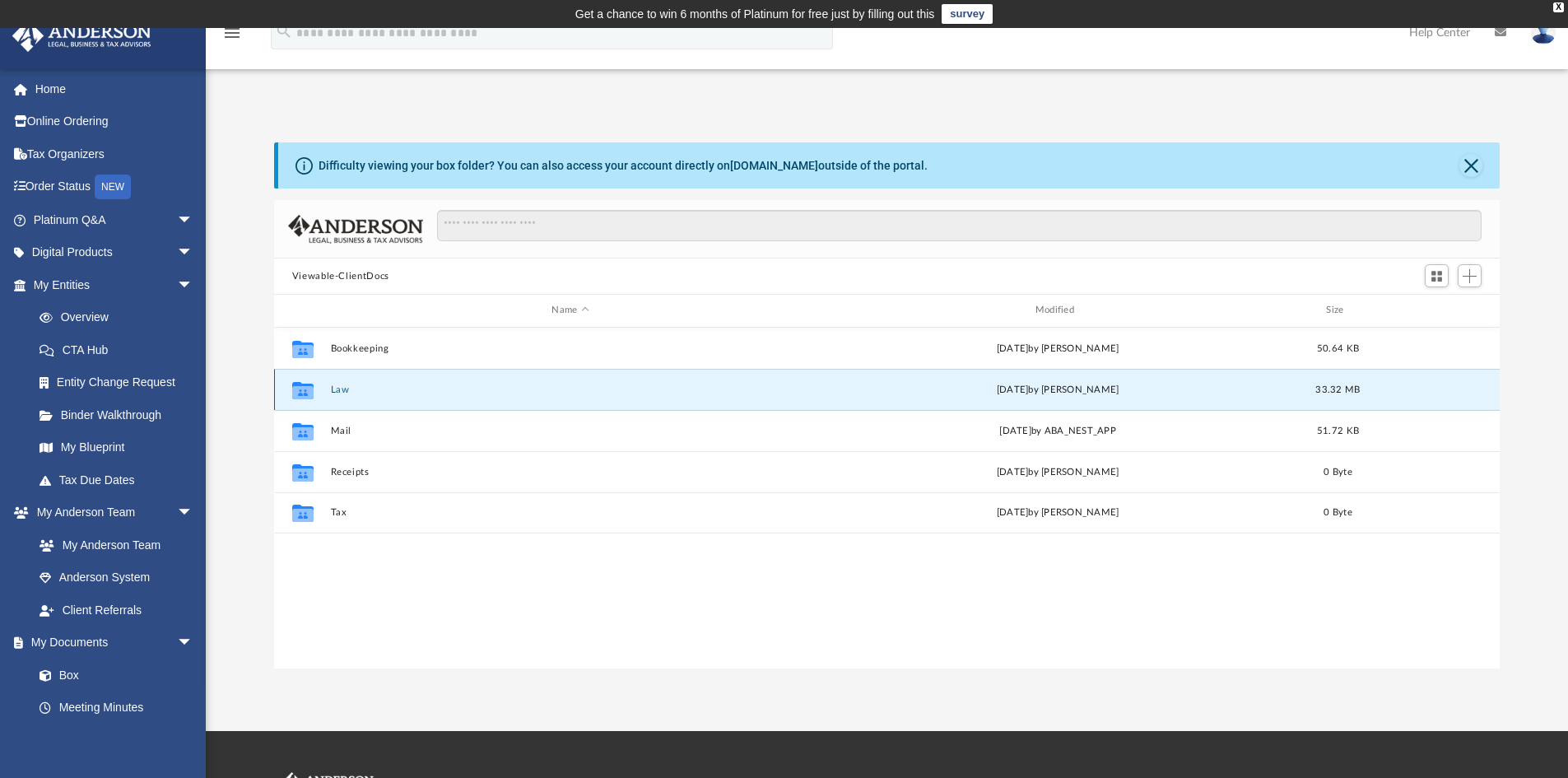
click at [335, 384] on button "Law" at bounding box center [569, 389] width 479 height 10
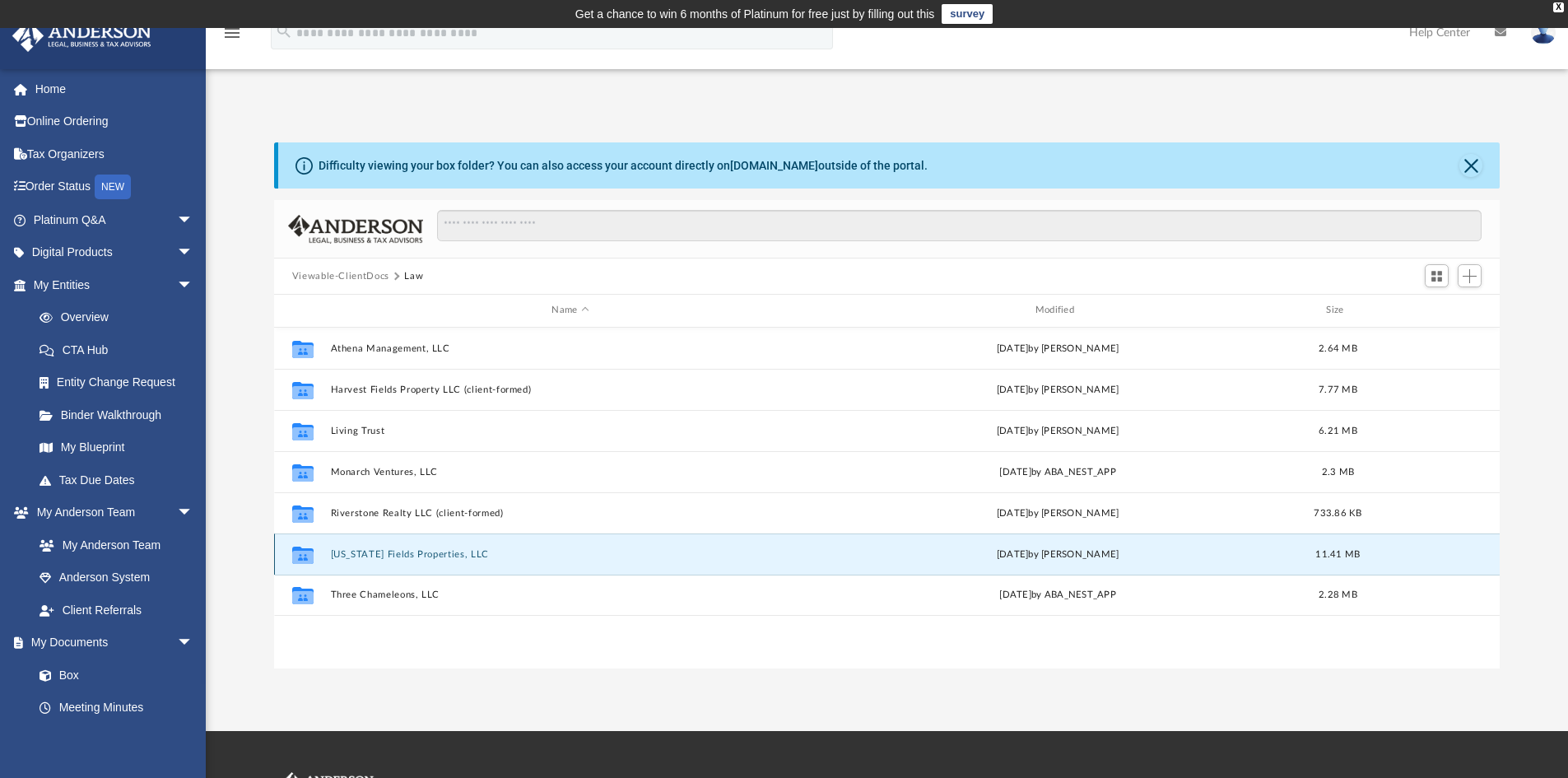
click at [361, 550] on button "[US_STATE] Fields Properties, LLC" at bounding box center [569, 554] width 479 height 10
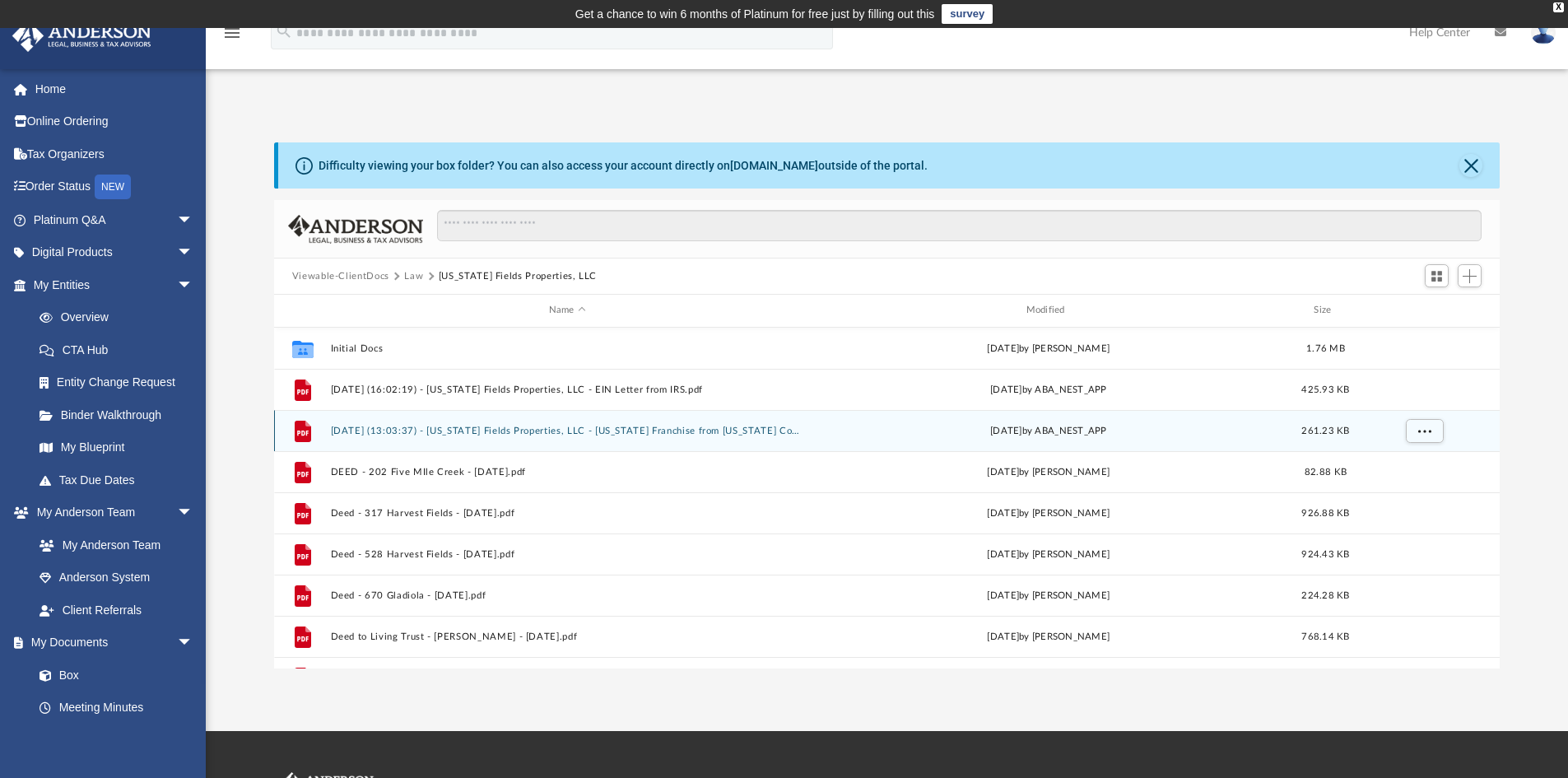
click at [411, 426] on button "[DATE] (13:03:37) - [US_STATE] Fields Properties, LLC - [US_STATE] Franchise fr…" at bounding box center [567, 431] width 474 height 10
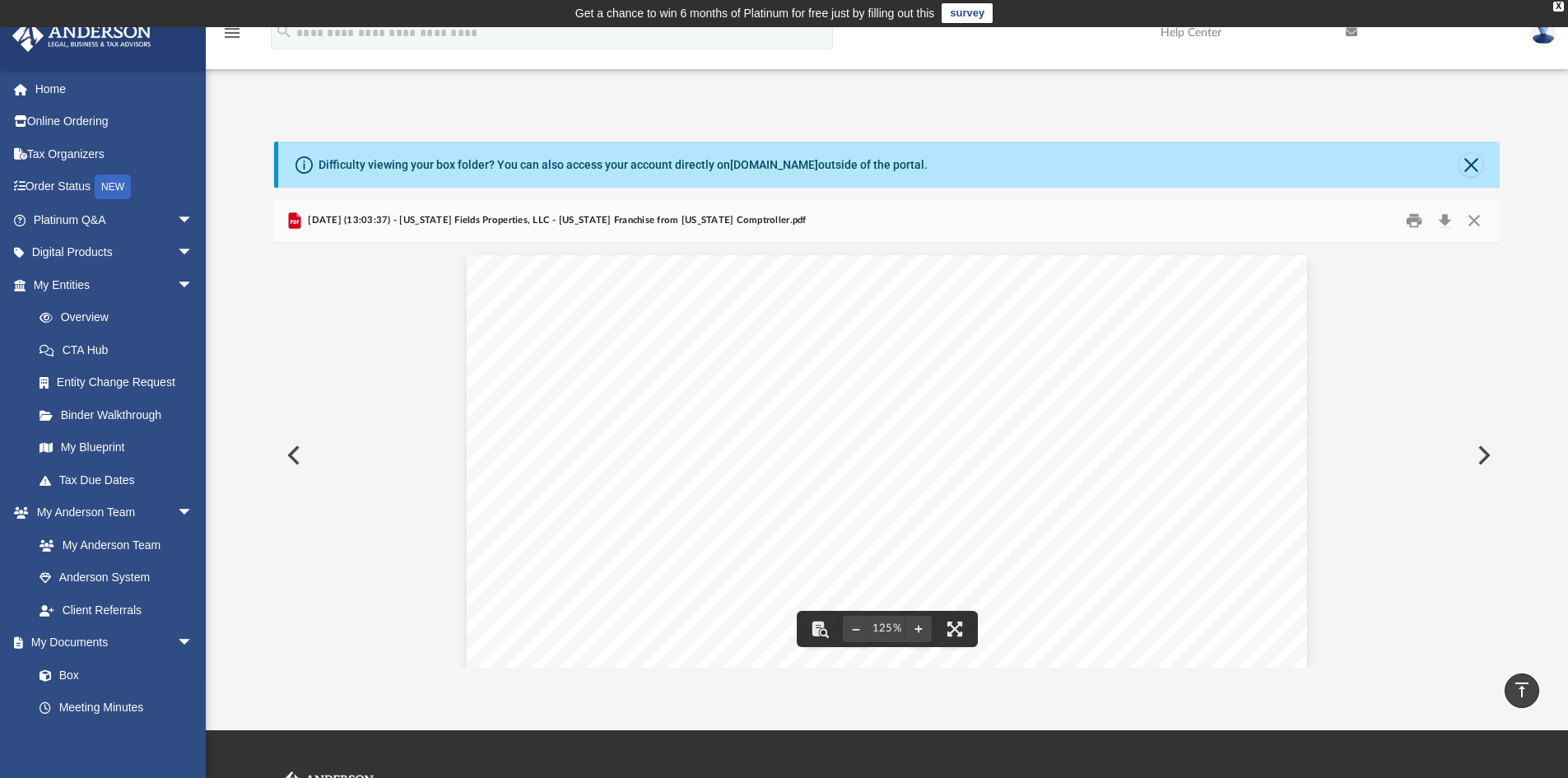
scroll to position [0, 0]
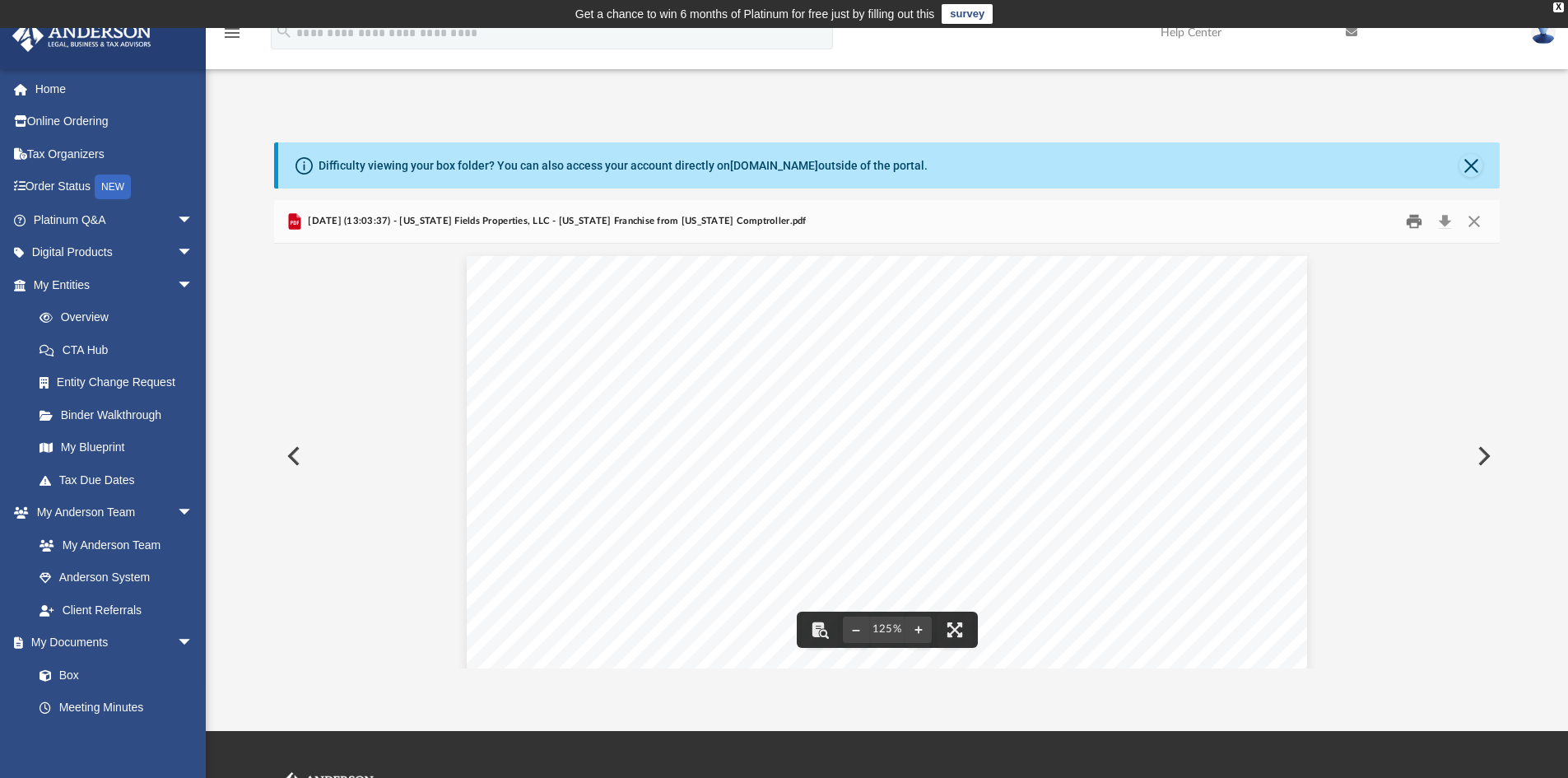
click at [1411, 219] on button "Print" at bounding box center [1414, 222] width 33 height 25
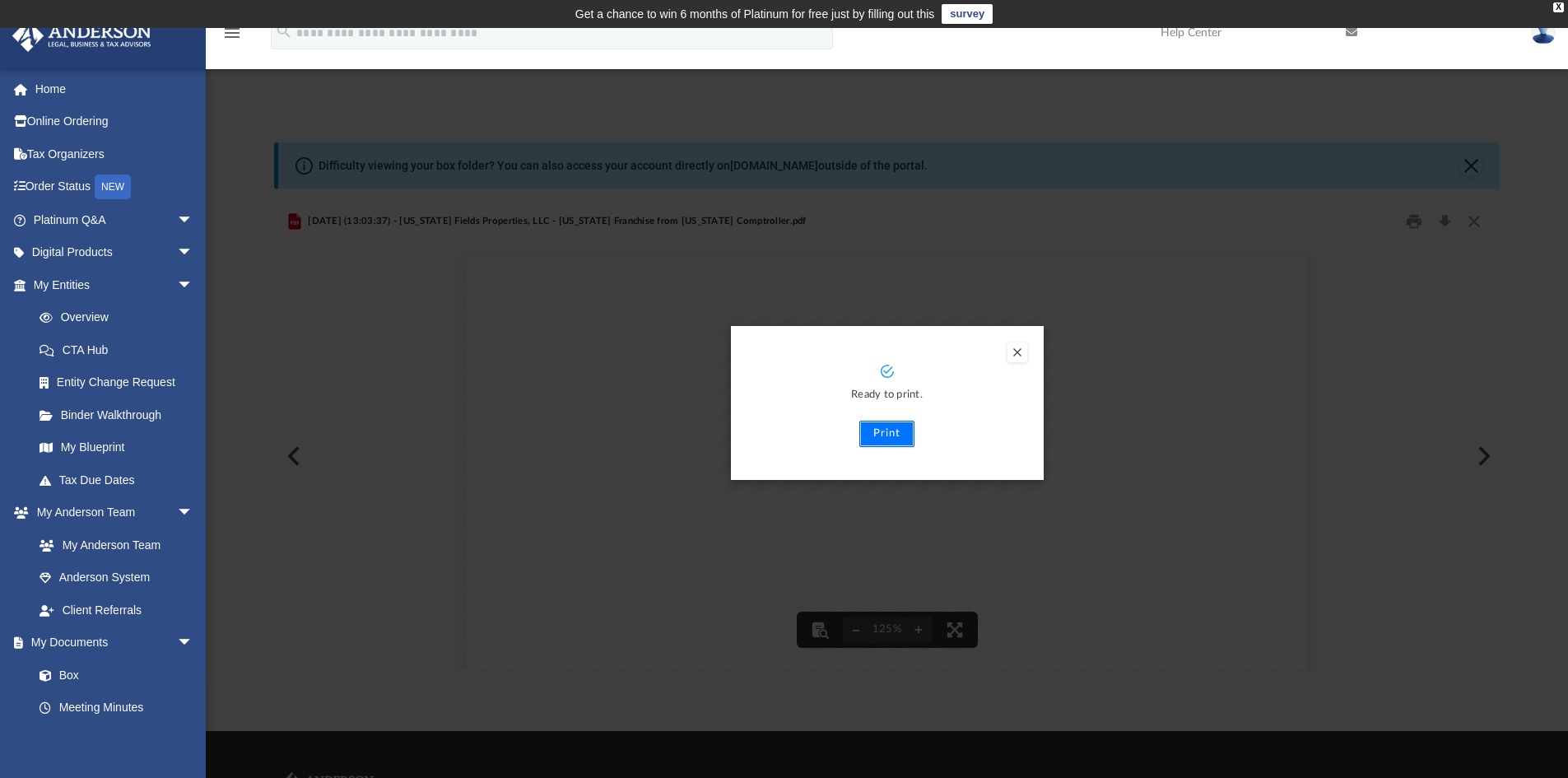
click at [882, 434] on button "Print" at bounding box center [887, 434] width 55 height 26
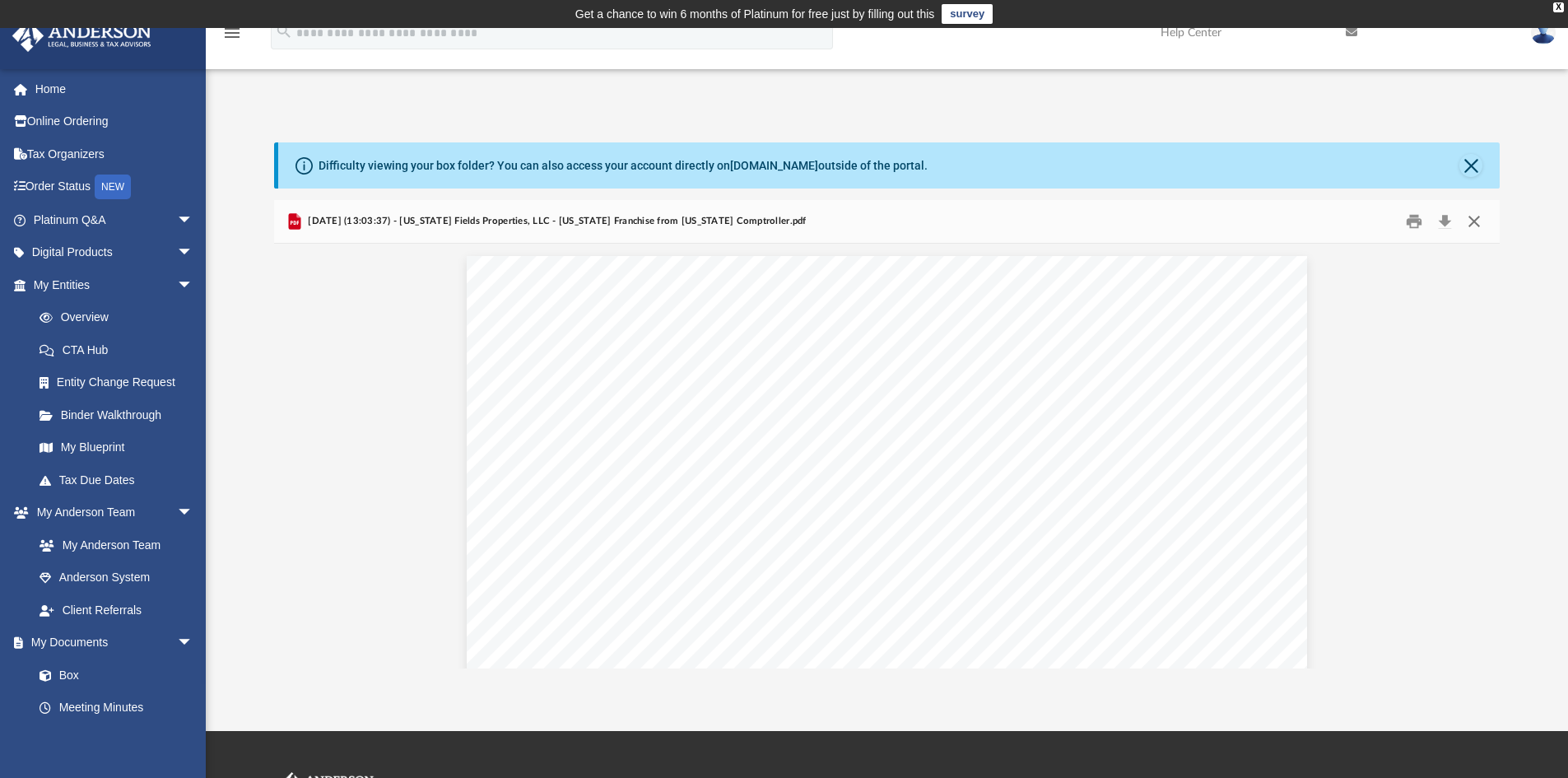
click at [1474, 221] on button "Close" at bounding box center [1474, 222] width 29 height 25
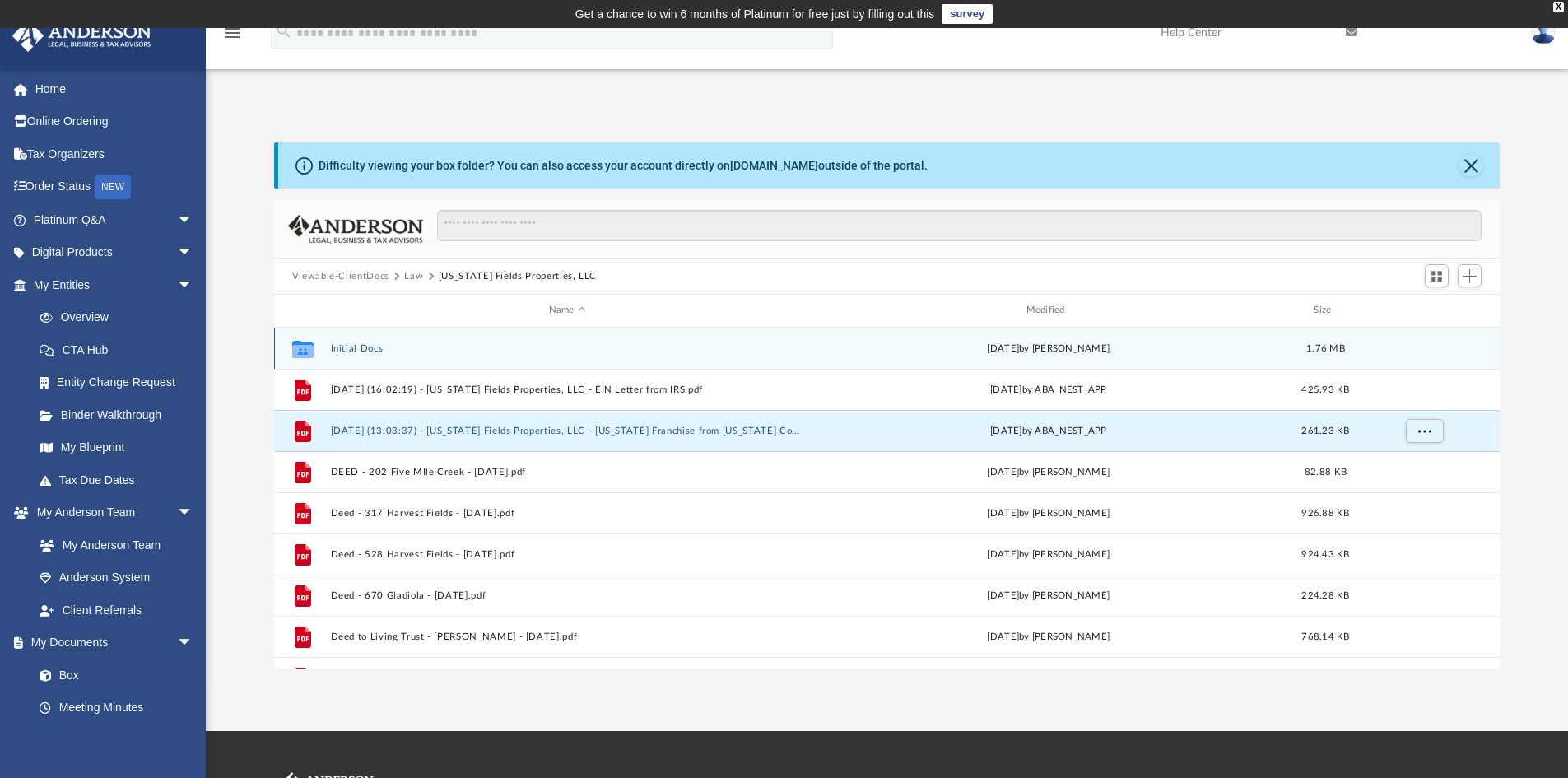
click at [357, 345] on button "Initial Docs" at bounding box center [567, 349] width 474 height 10
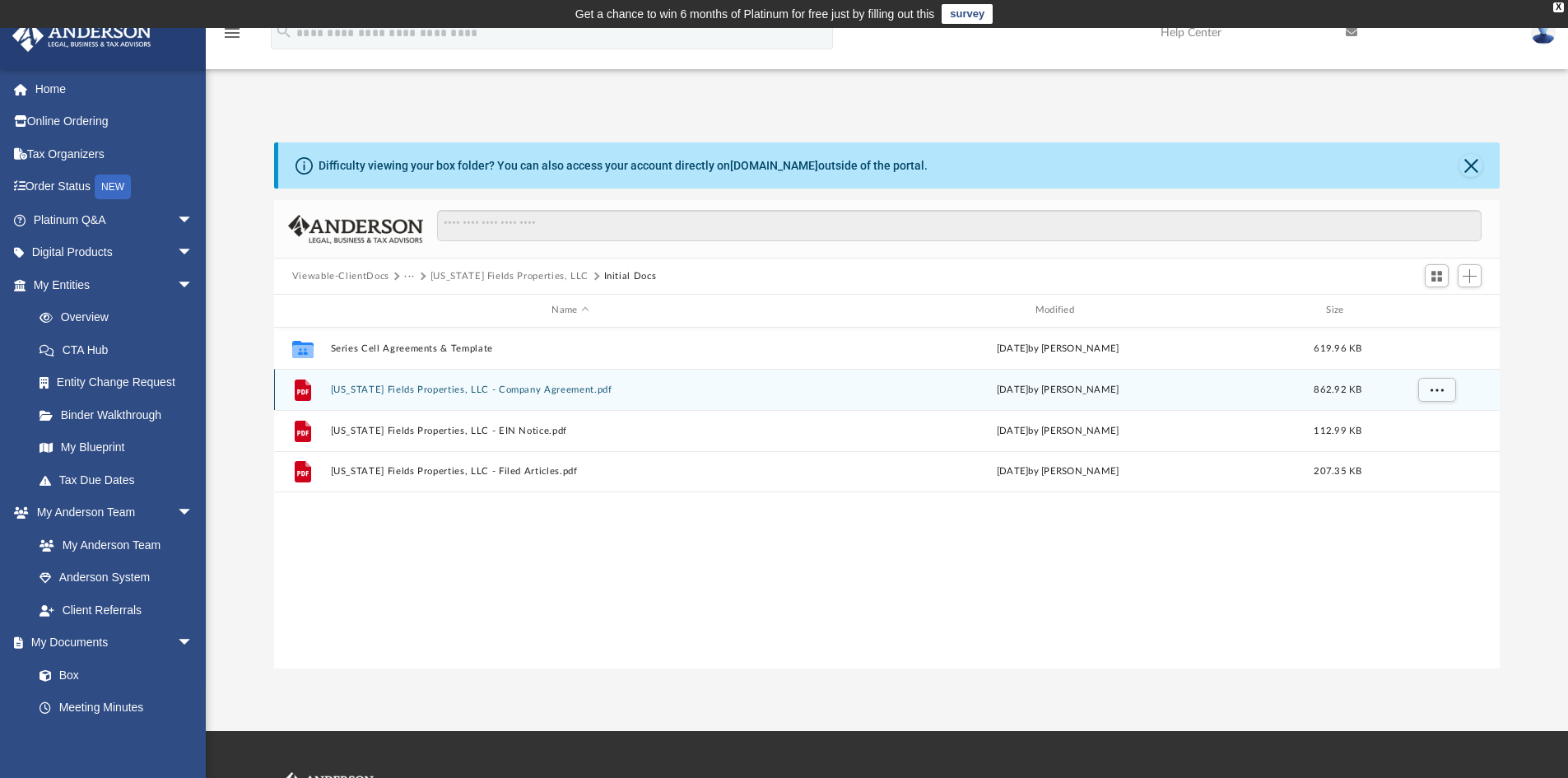
click at [435, 386] on button "Texas Fields Properties, LLC - Company Agreement.pdf" at bounding box center [569, 389] width 479 height 10
